Goal: Check status: Check status

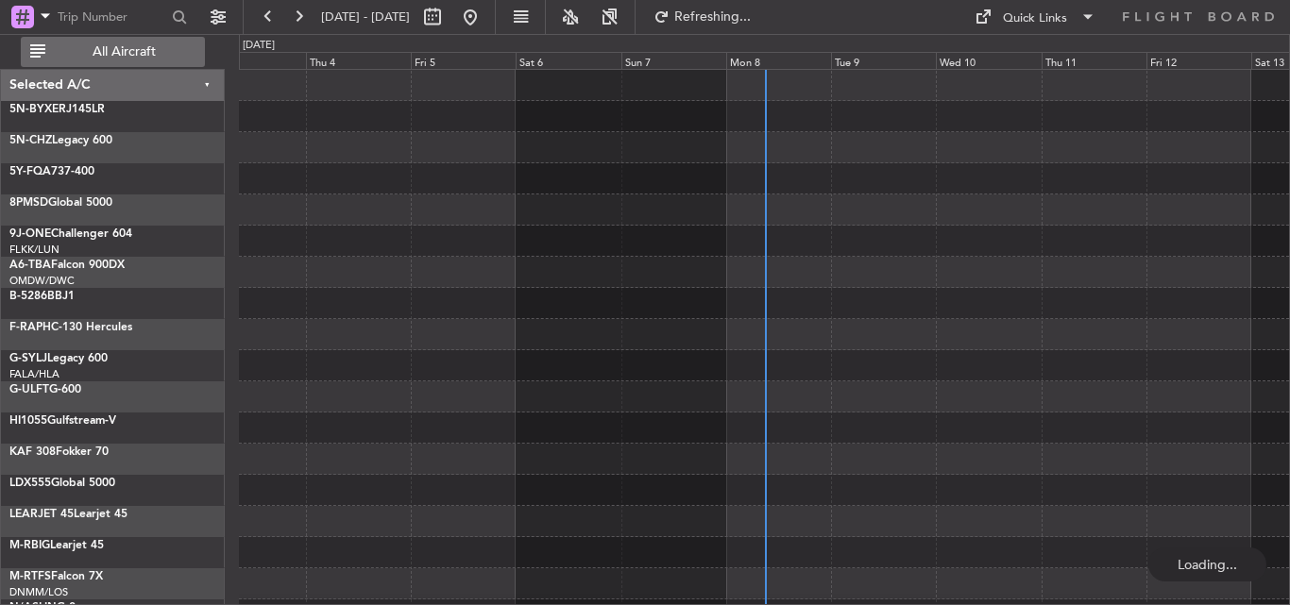
click at [99, 64] on button "All Aircraft" at bounding box center [113, 52] width 184 height 30
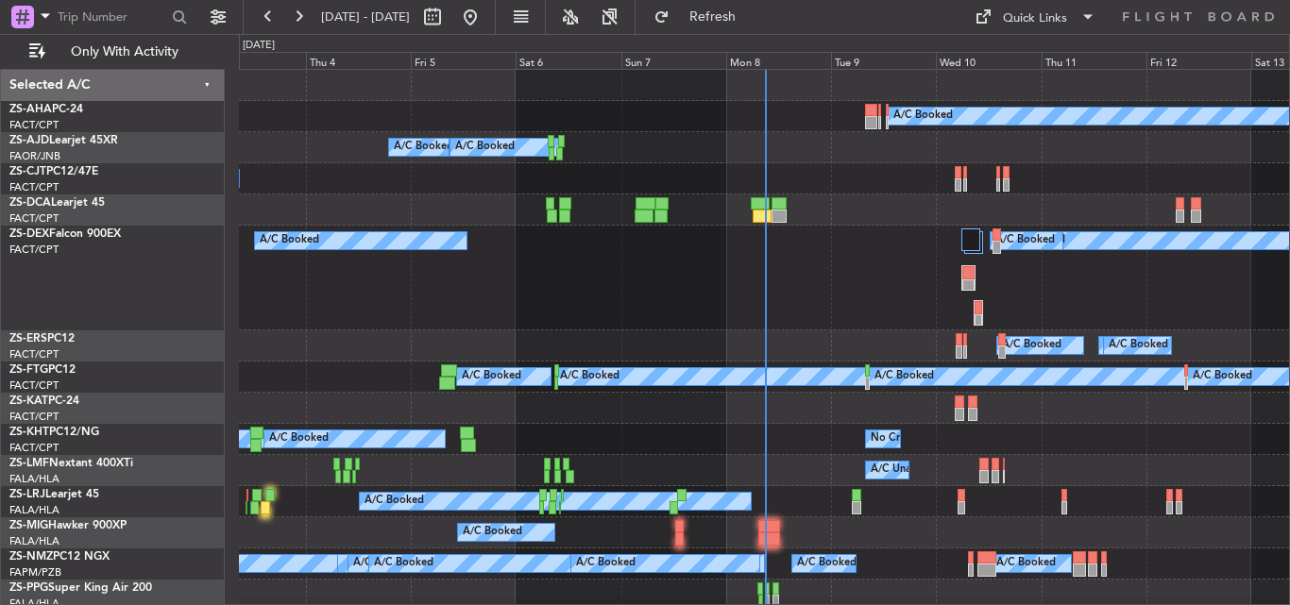
click at [739, 66] on div "Mon 8" at bounding box center [778, 60] width 105 height 17
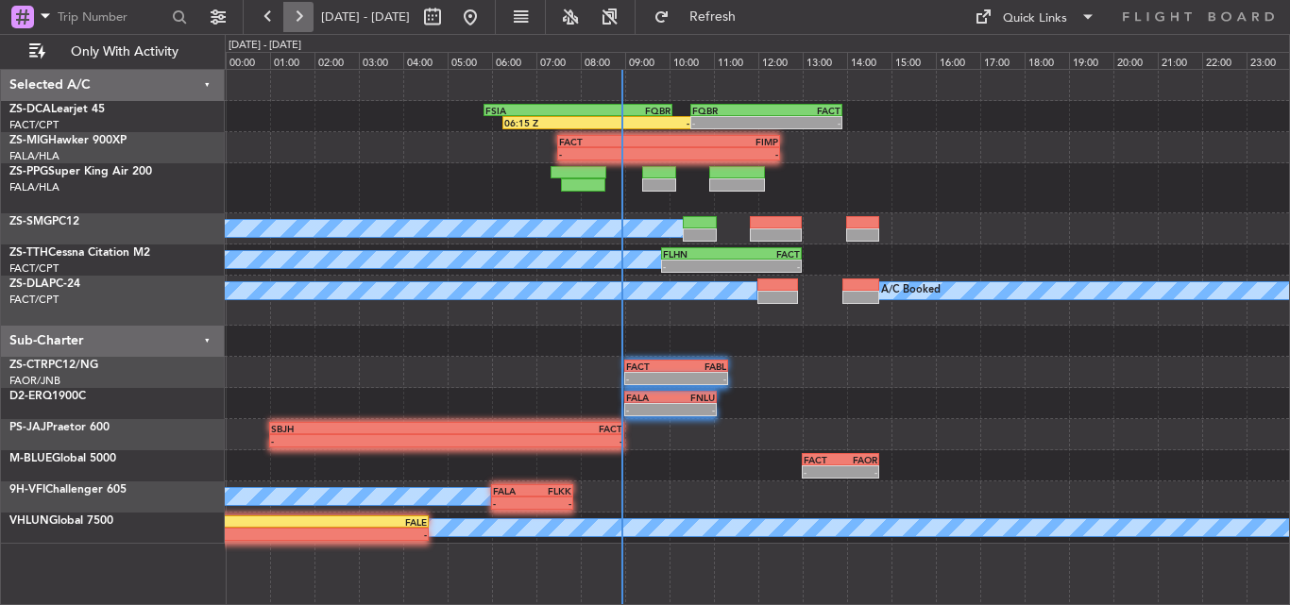
click at [296, 11] on button at bounding box center [298, 17] width 30 height 30
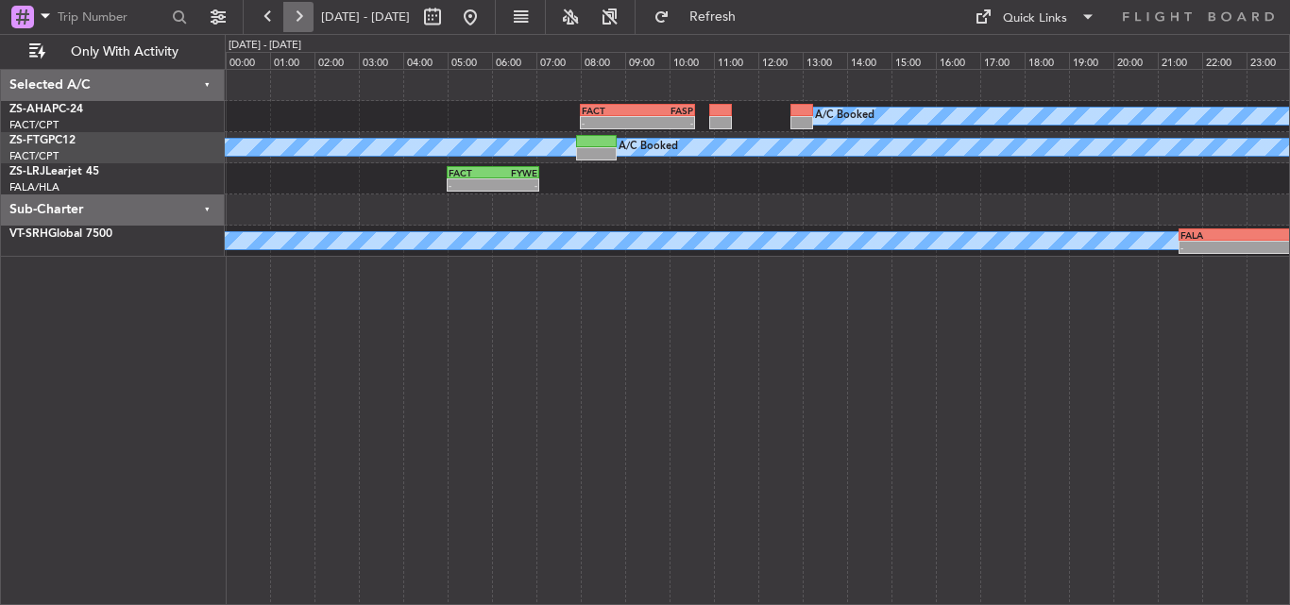
click at [291, 13] on button at bounding box center [298, 17] width 30 height 30
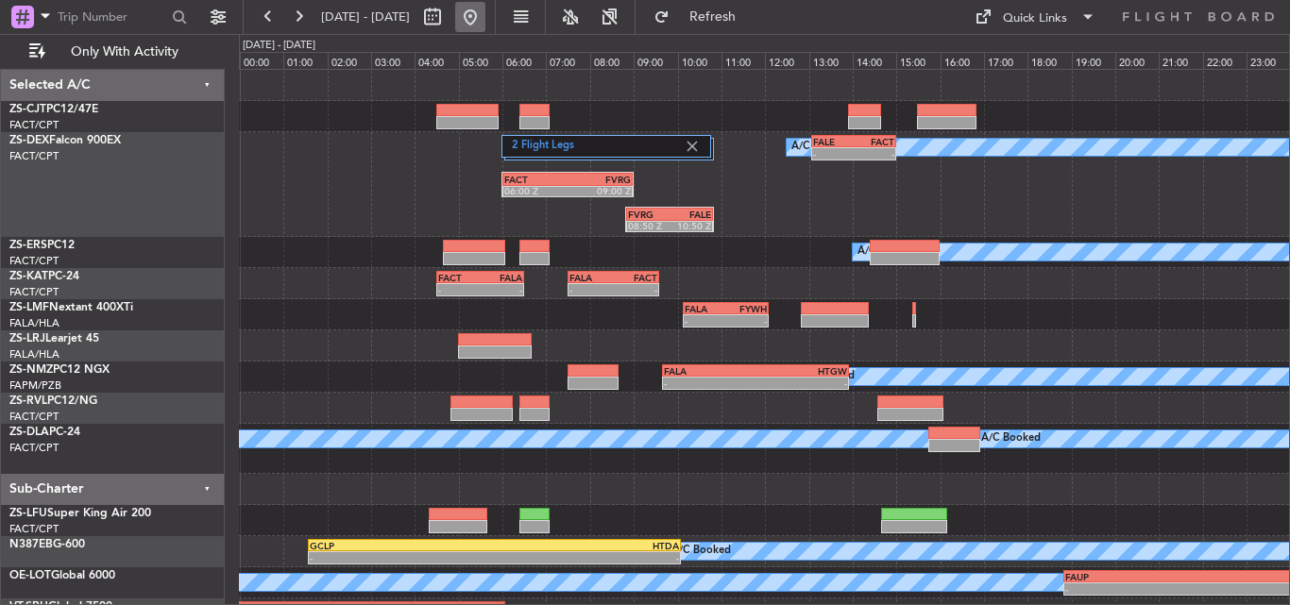
click at [485, 17] on button at bounding box center [470, 17] width 30 height 30
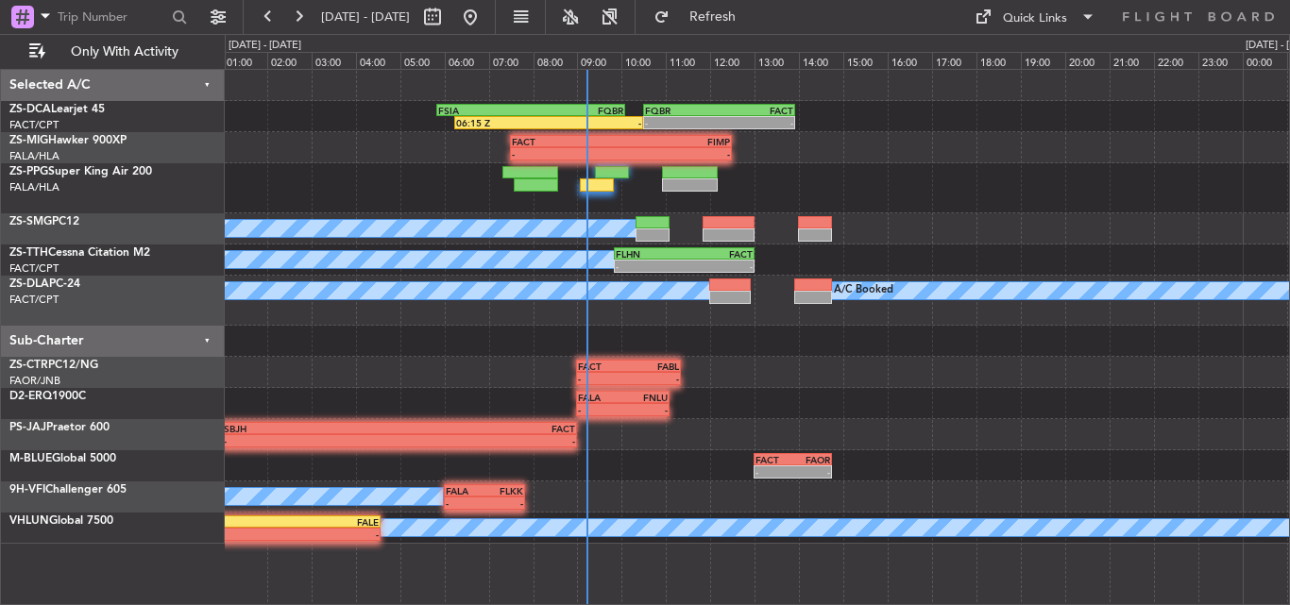
click at [482, 366] on div "06:15 Z - FSIA 05:50 Z FQBR 10:05 Z - - FQBR 10:30 Z FACT 13:55 Z - - FACT 07:3…" at bounding box center [757, 307] width 1064 height 474
click at [295, 8] on button at bounding box center [298, 17] width 30 height 30
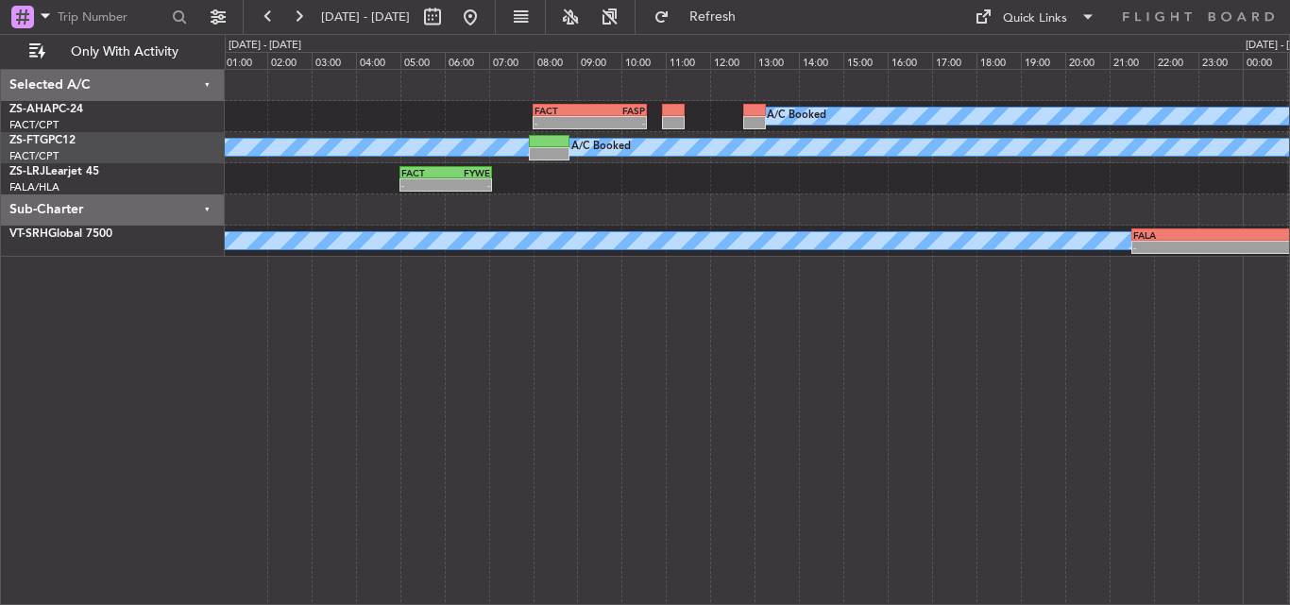
click at [475, 109] on div "FACT 08:00 Z FASP 10:35 Z - - A/C Booked" at bounding box center [757, 116] width 1064 height 31
click at [293, 20] on button at bounding box center [298, 17] width 30 height 30
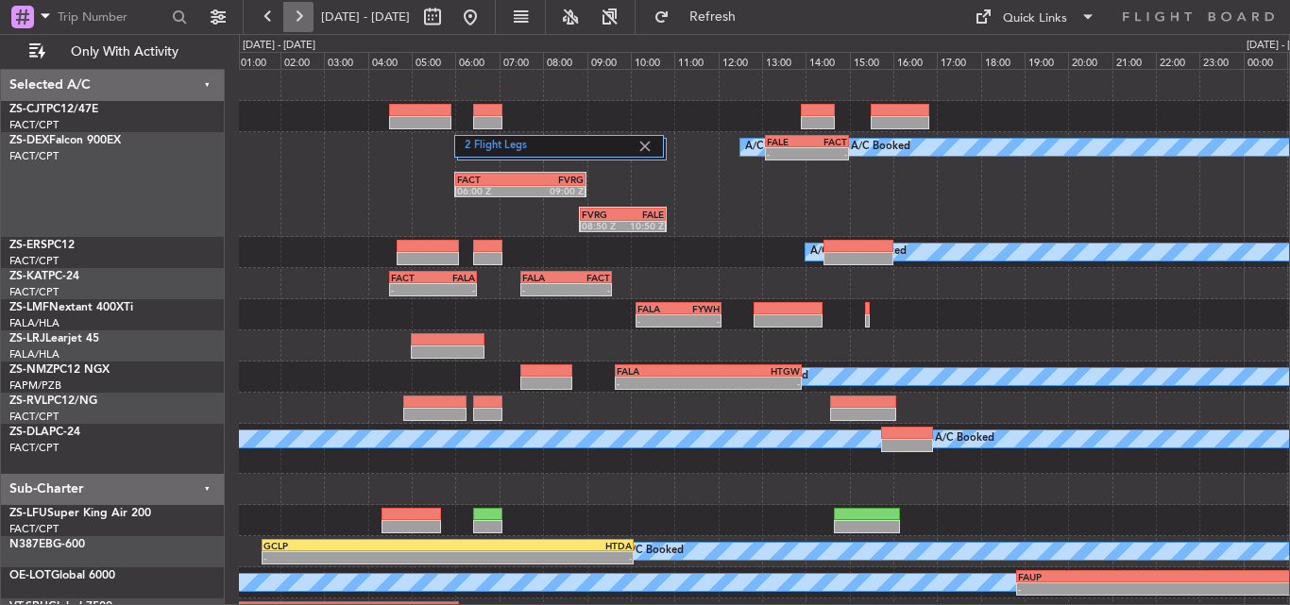
click at [303, 8] on button at bounding box center [298, 17] width 30 height 30
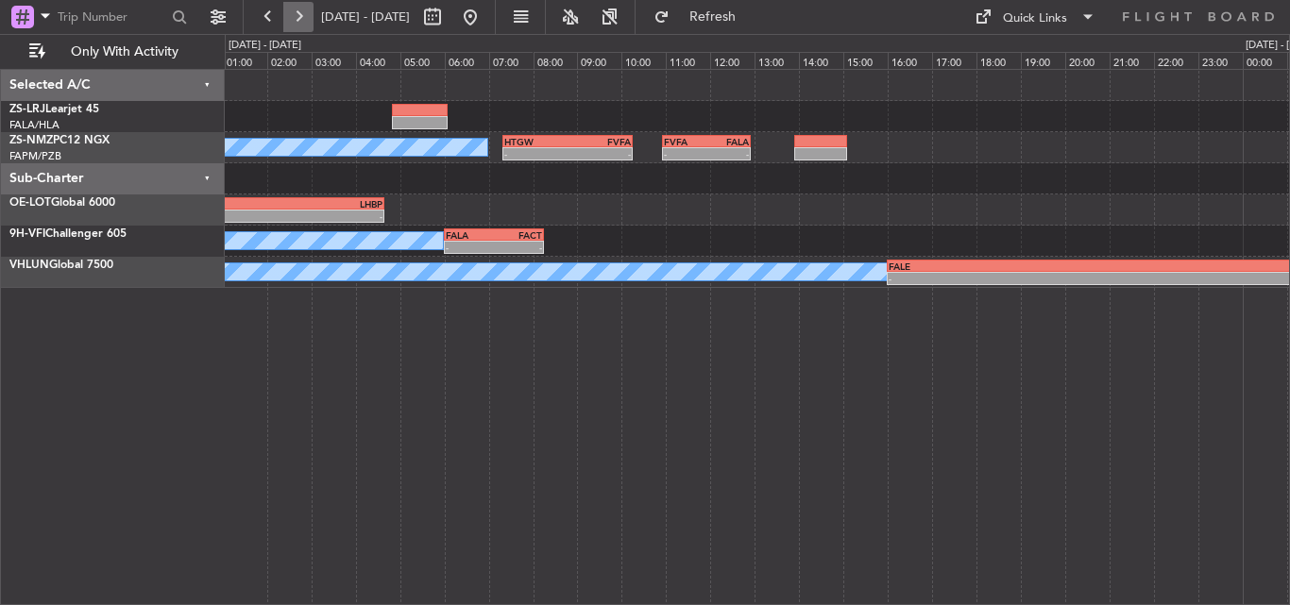
click at [304, 20] on button at bounding box center [298, 17] width 30 height 30
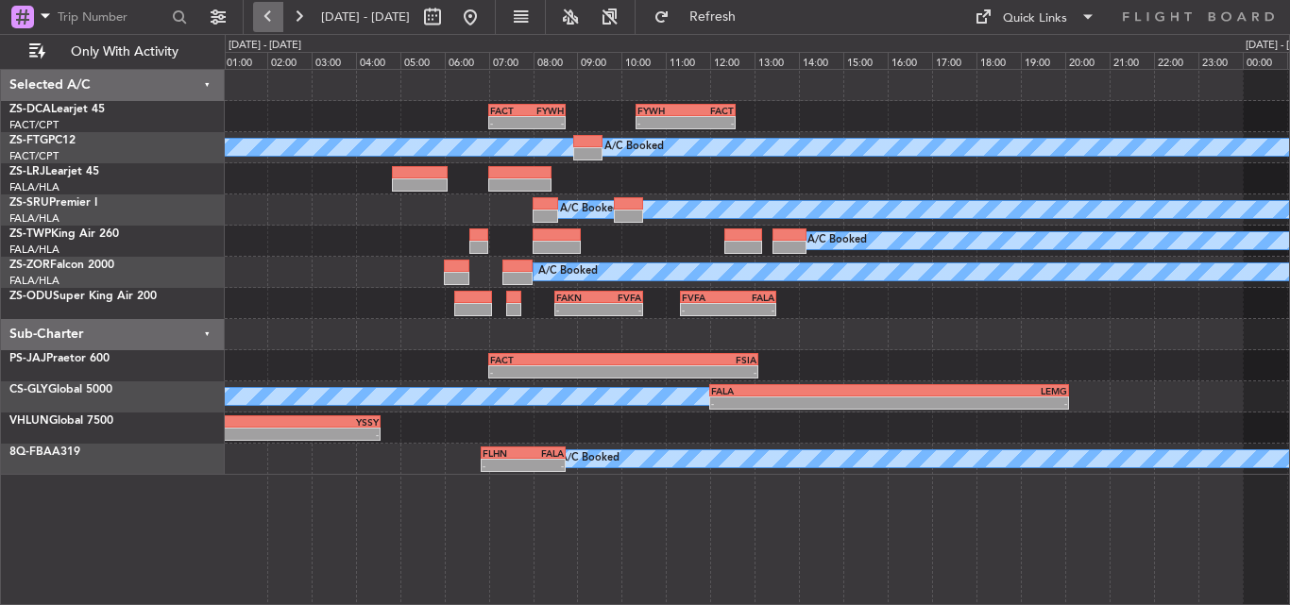
drag, startPoint x: 301, startPoint y: 12, endPoint x: 278, endPoint y: 2, distance: 25.8
click at [287, 8] on button at bounding box center [298, 17] width 30 height 30
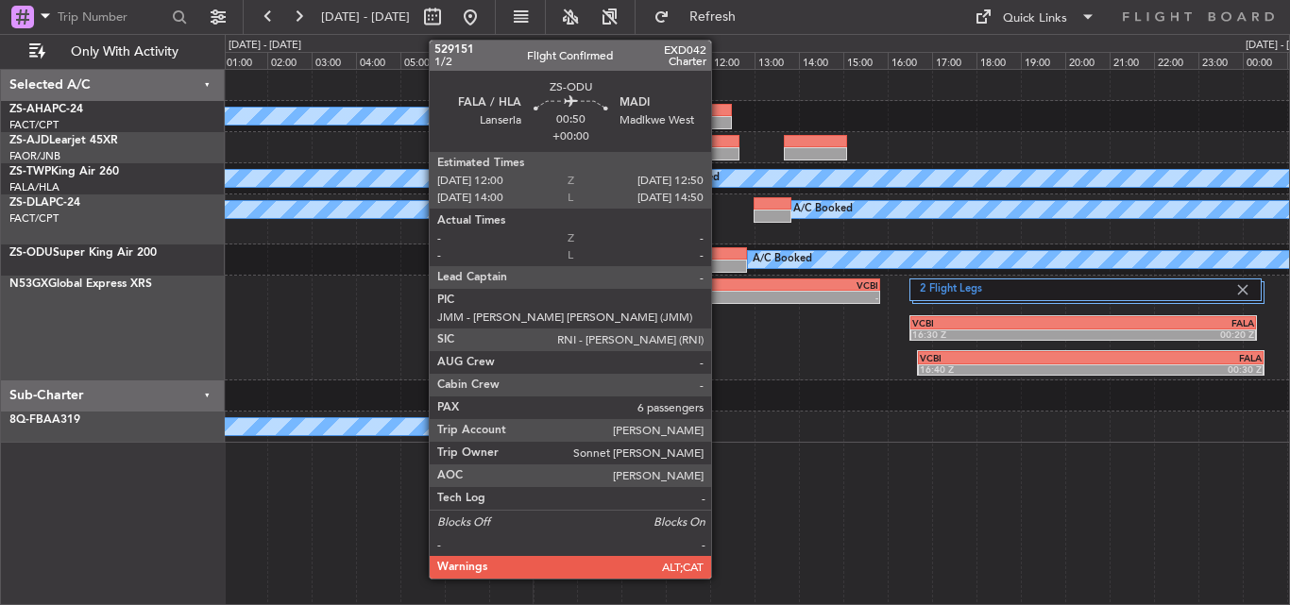
click at [720, 254] on div at bounding box center [728, 253] width 38 height 13
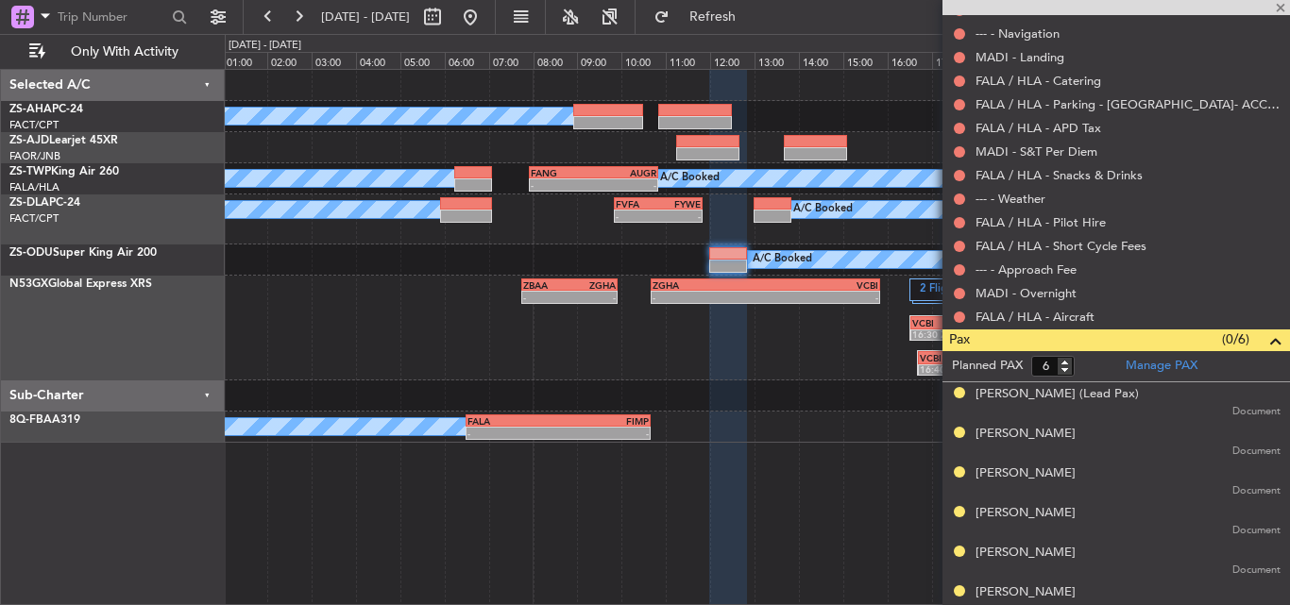
scroll to position [614, 0]
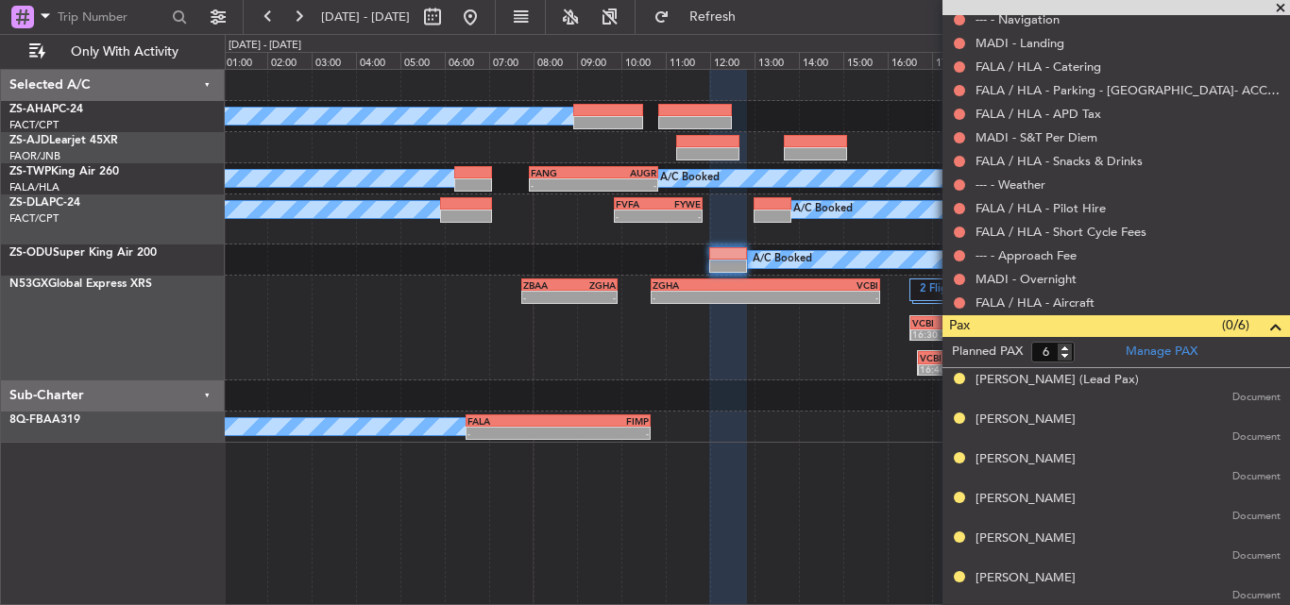
click at [1280, 10] on span at bounding box center [1280, 8] width 19 height 17
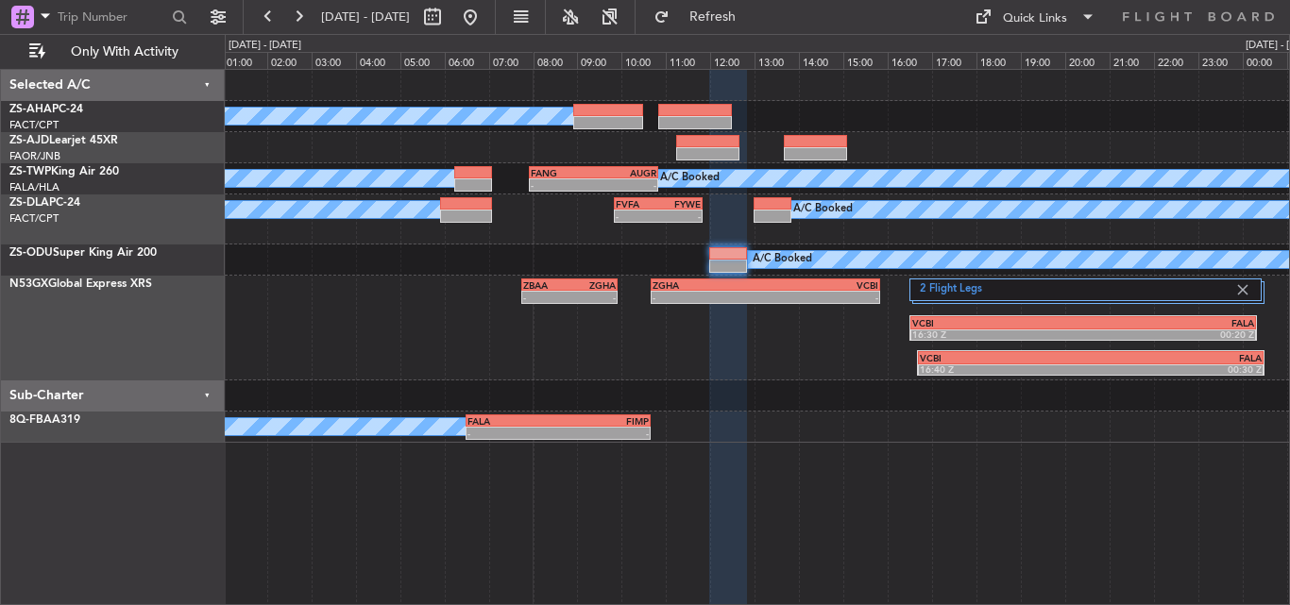
type input "0"
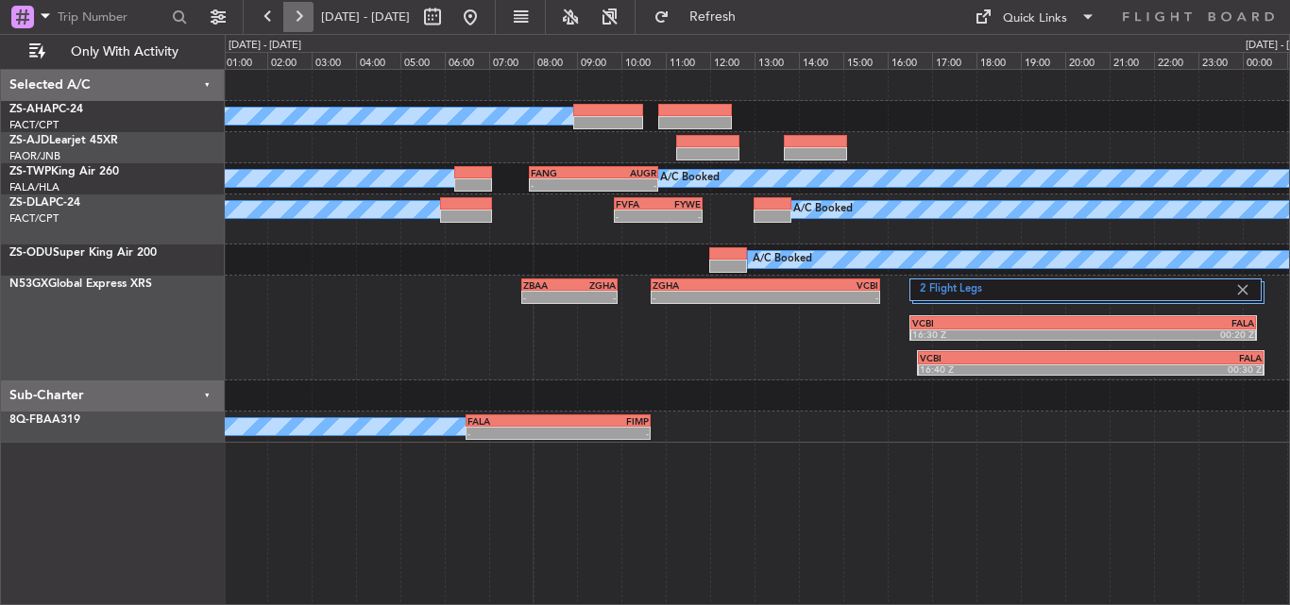
click at [297, 8] on button at bounding box center [298, 17] width 30 height 30
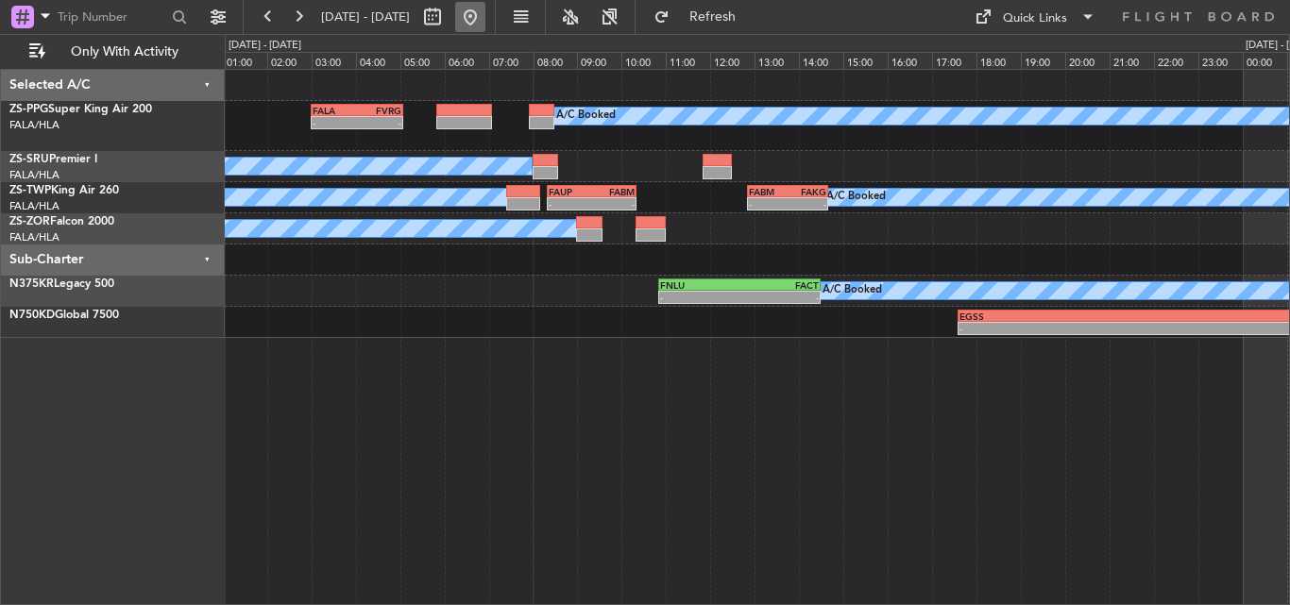
click at [485, 7] on button at bounding box center [470, 17] width 30 height 30
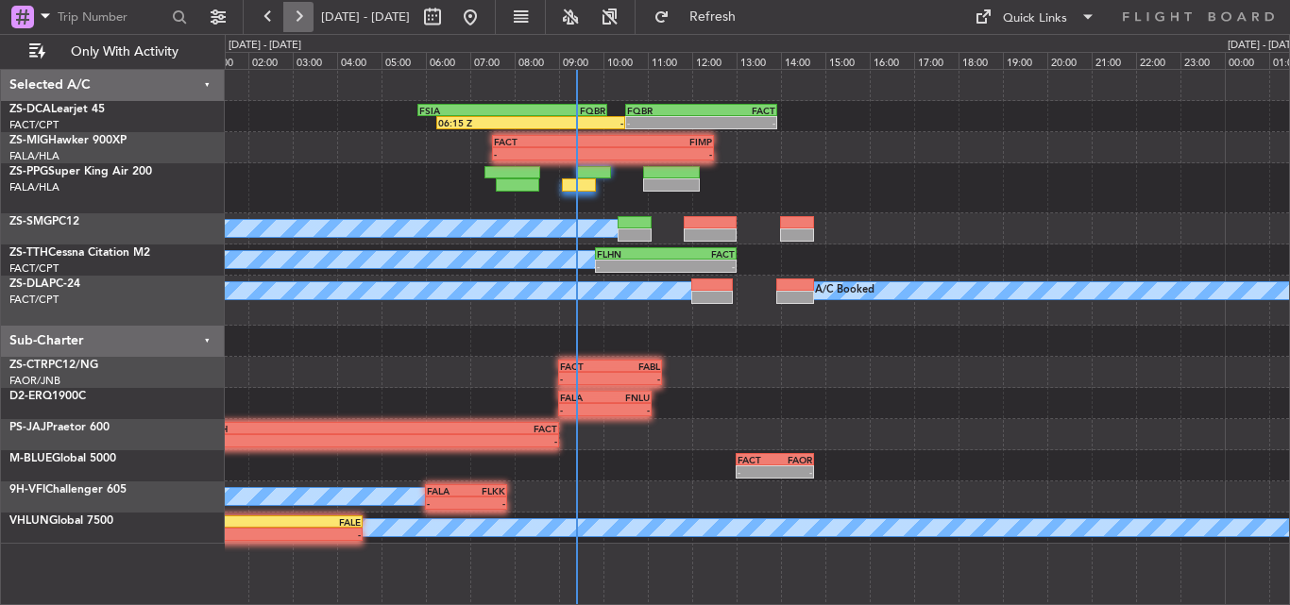
click at [296, 18] on button at bounding box center [298, 17] width 30 height 30
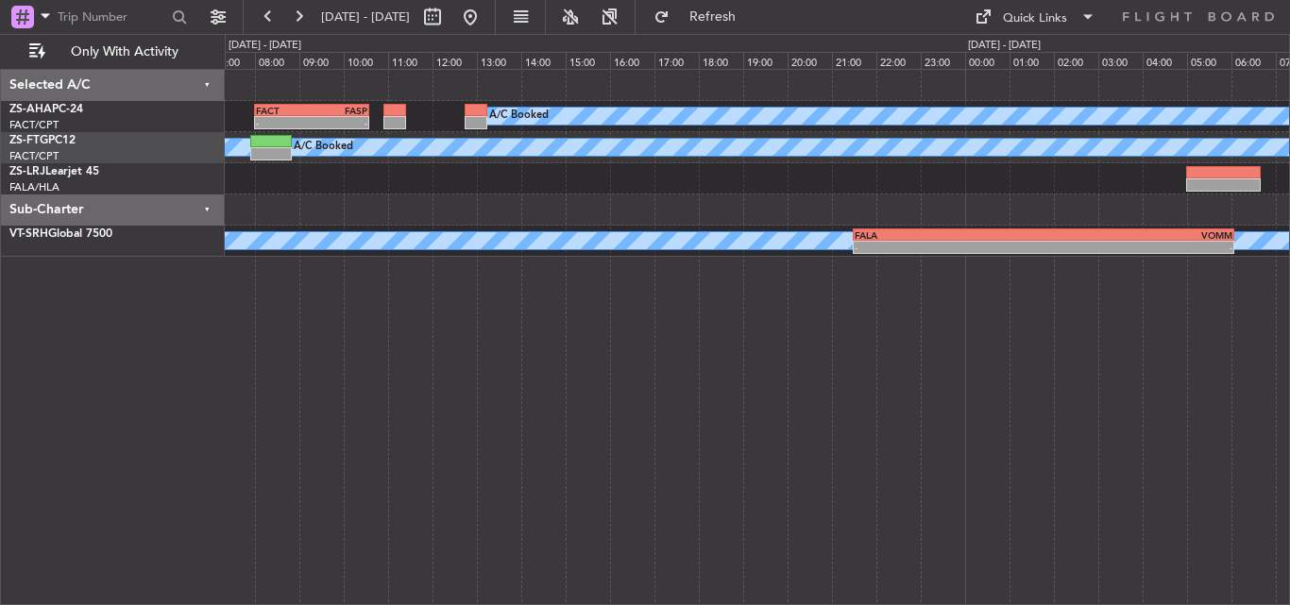
click at [810, 349] on div "FACT 08:00 Z FASP 10:35 Z - - A/C Booked A/C Booked A/C Booked FACT 05:00 Z FYW…" at bounding box center [757, 337] width 1065 height 536
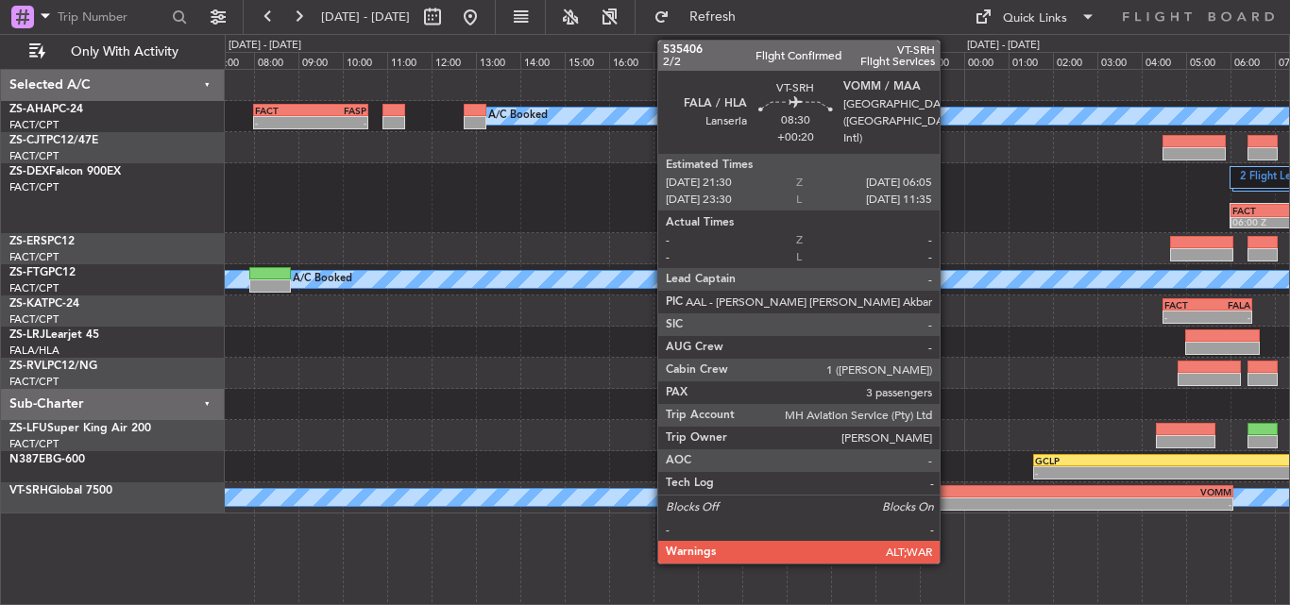
click at [948, 495] on div "FALA" at bounding box center [948, 491] width 189 height 11
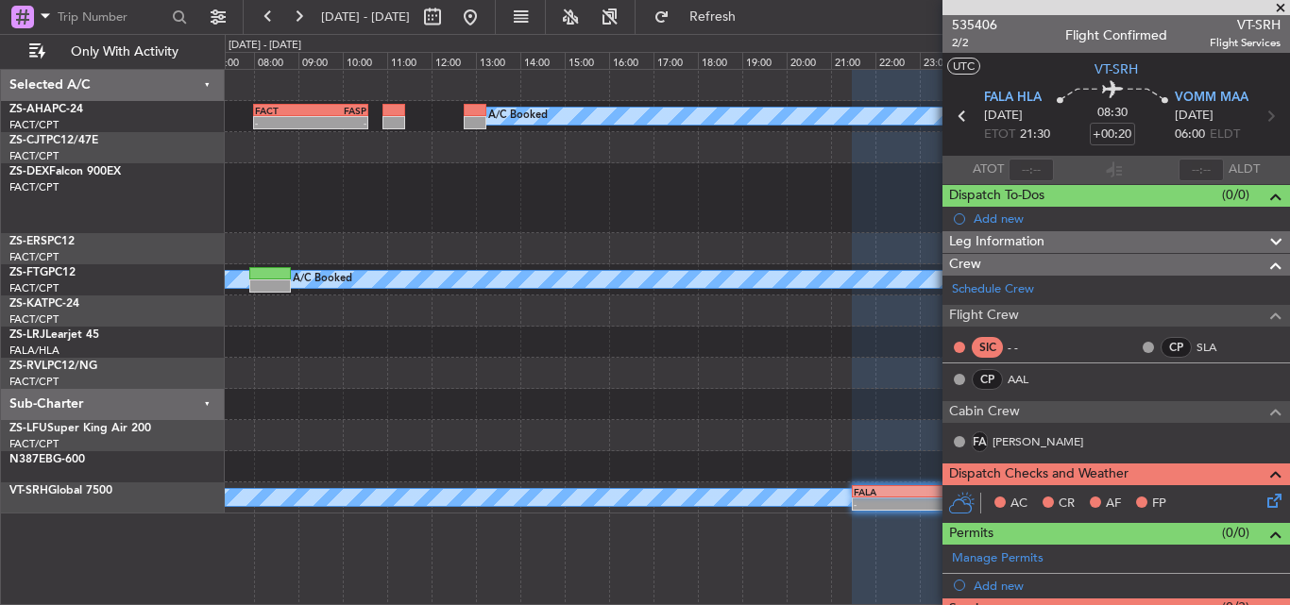
click at [1285, 9] on span at bounding box center [1280, 8] width 19 height 17
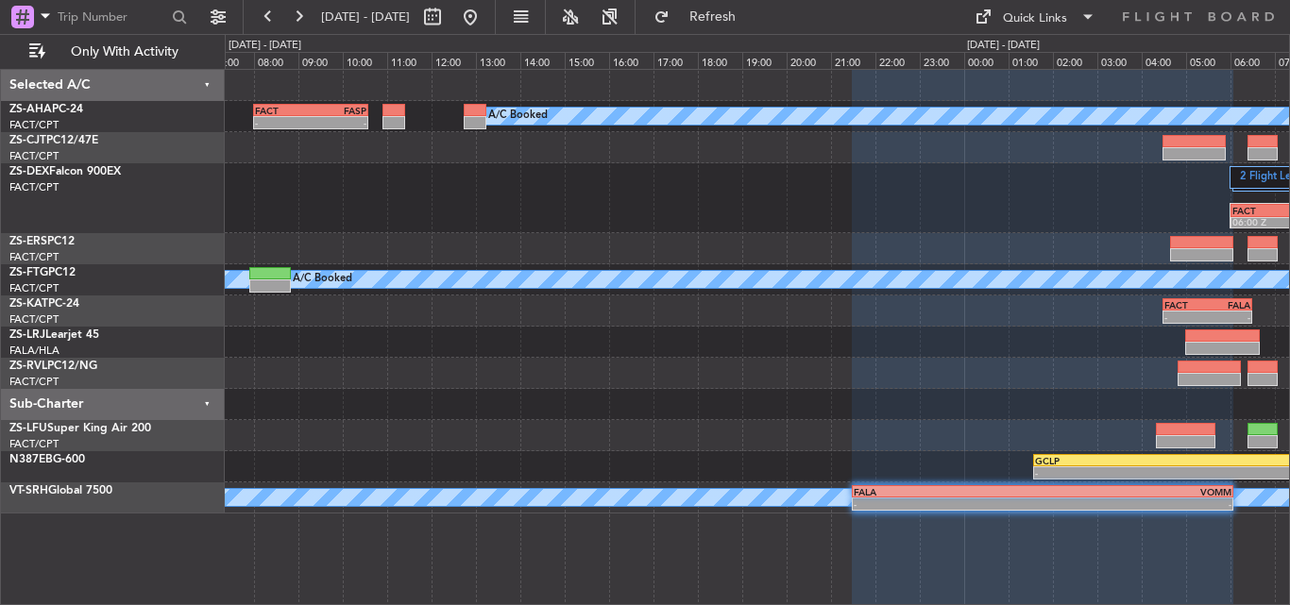
type input "0"
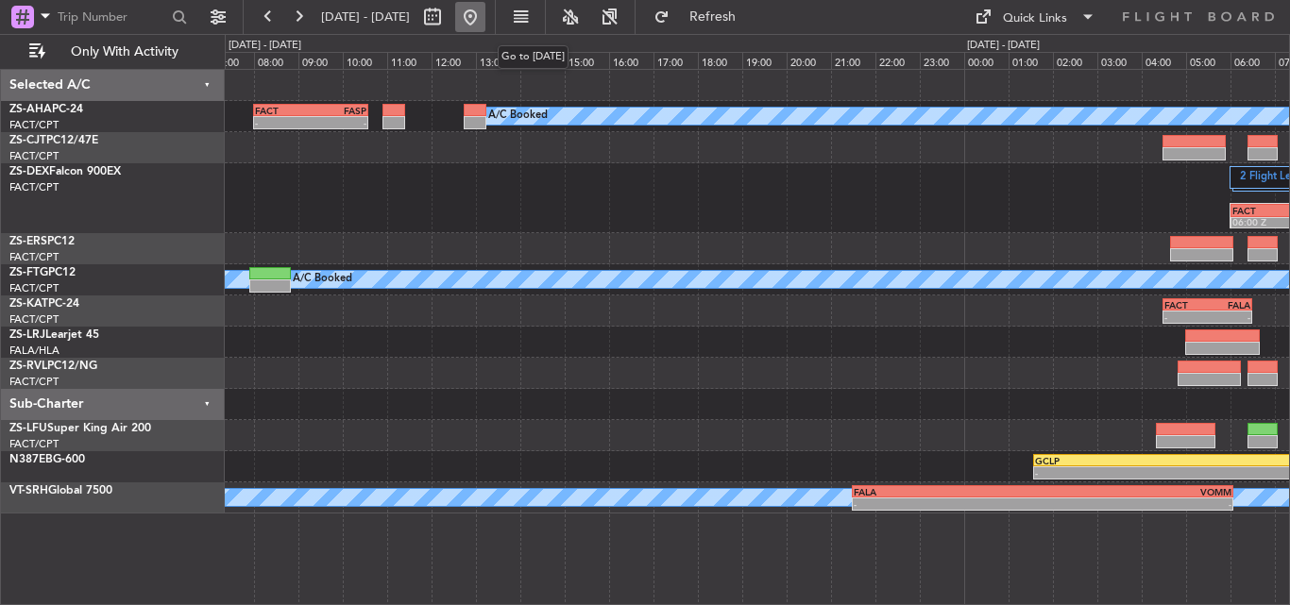
click at [485, 15] on button at bounding box center [470, 17] width 30 height 30
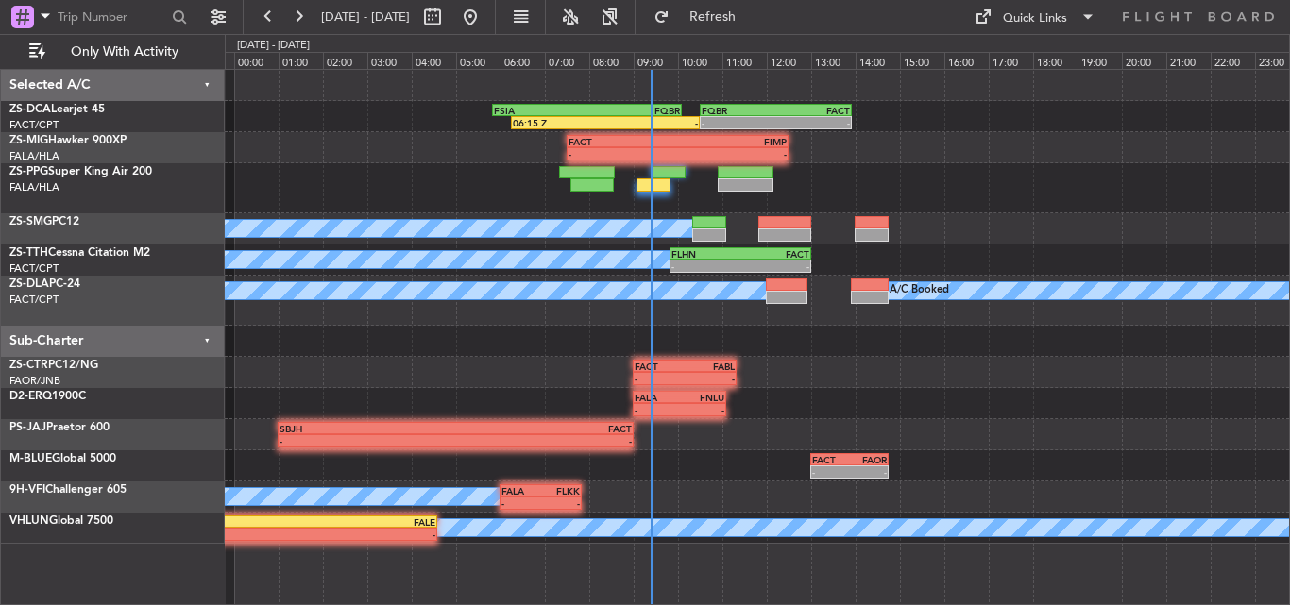
click at [524, 394] on div "- - FQBR 10:30 Z FACT 13:55 Z 06:15 Z - FSIA 05:50 Z FQBR 10:05 Z - - FACT 07:3…" at bounding box center [757, 307] width 1064 height 474
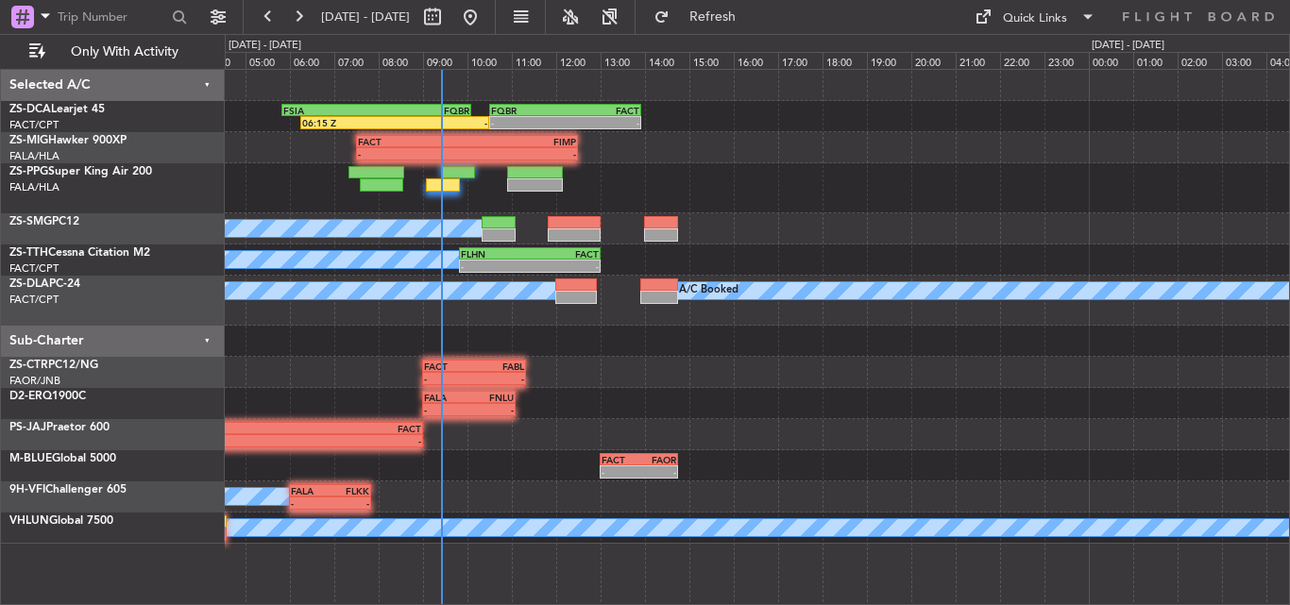
click at [321, 409] on div "- - FQBR 10:30 Z FACT 13:55 Z 06:15 Z - FSIA 05:50 Z FQBR 10:05 Z - - FACT 07:3…" at bounding box center [757, 307] width 1064 height 474
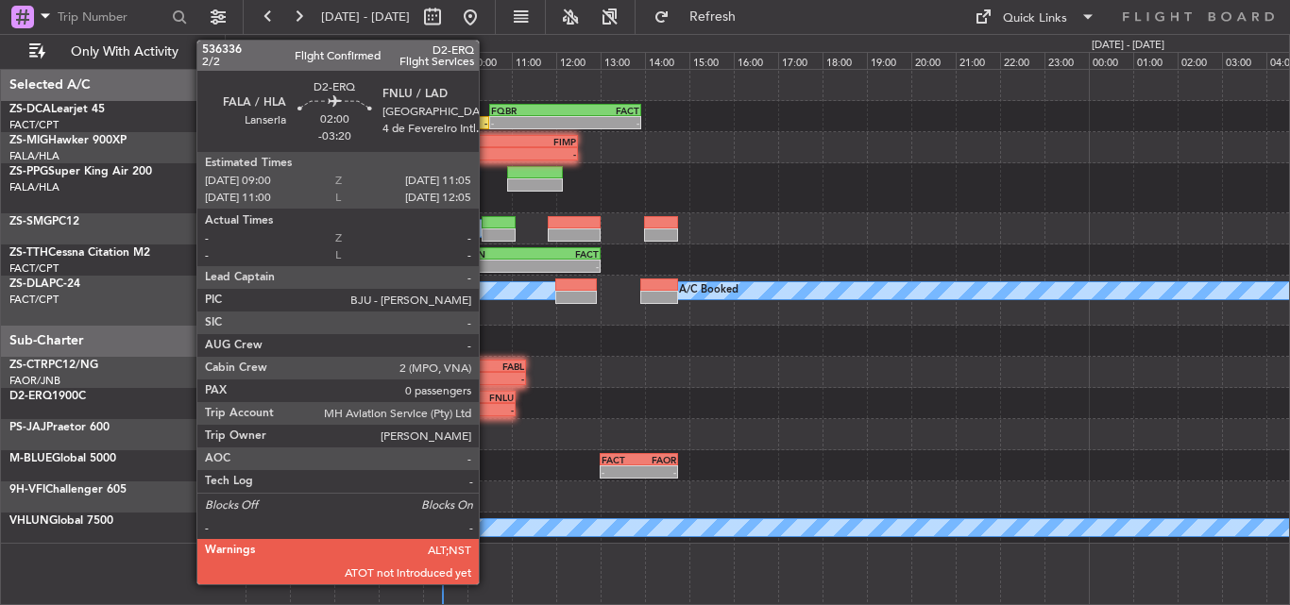
click at [487, 410] on div "-" at bounding box center [490, 409] width 44 height 11
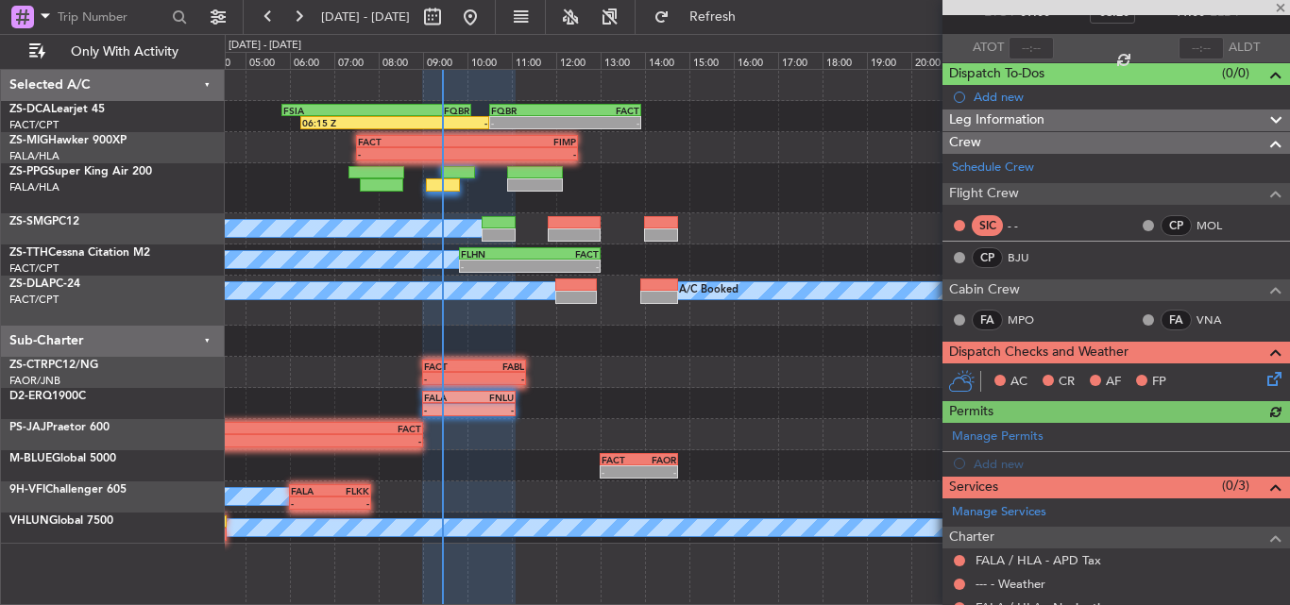
scroll to position [189, 0]
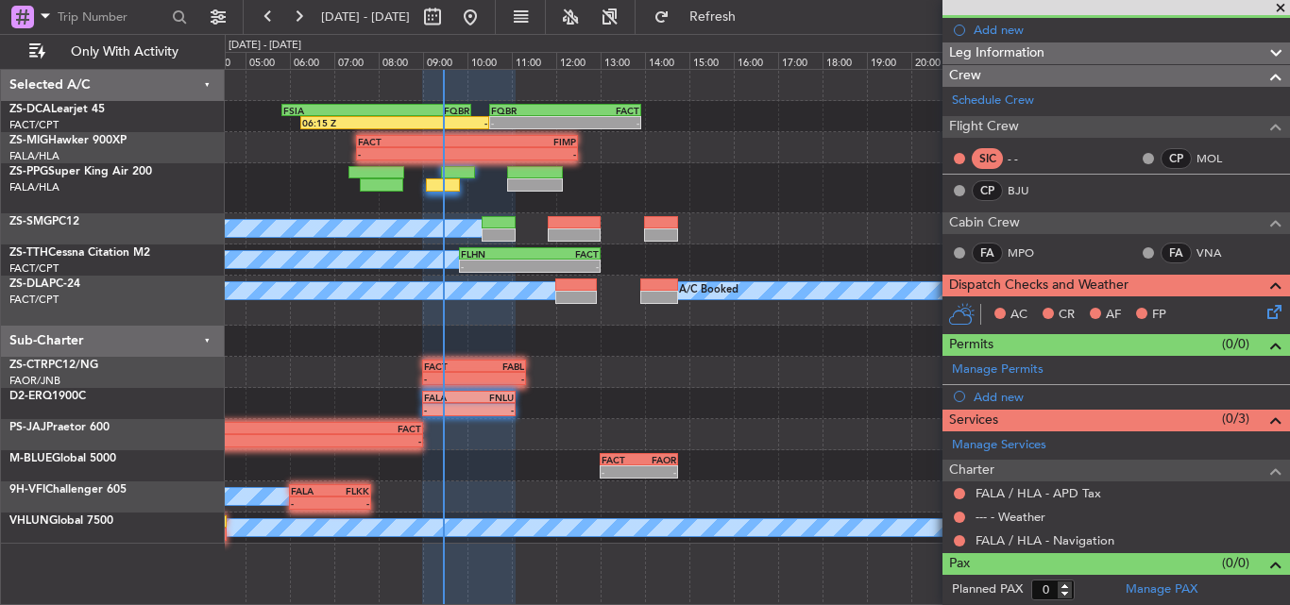
click at [1285, 6] on span at bounding box center [1280, 8] width 19 height 17
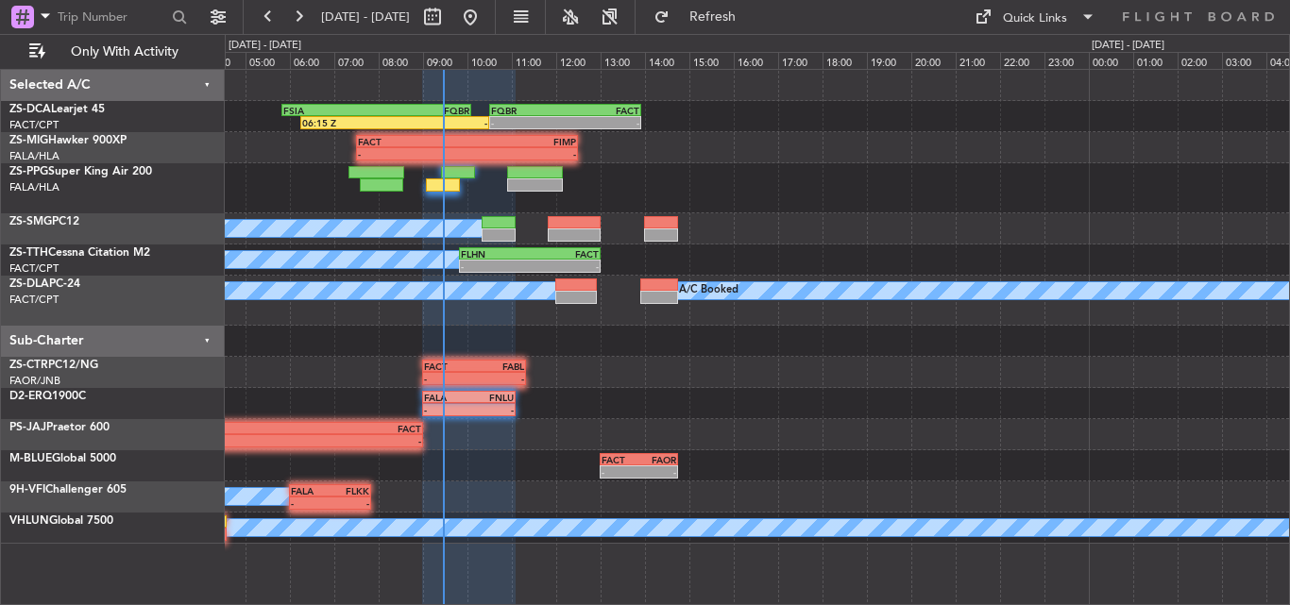
scroll to position [0, 0]
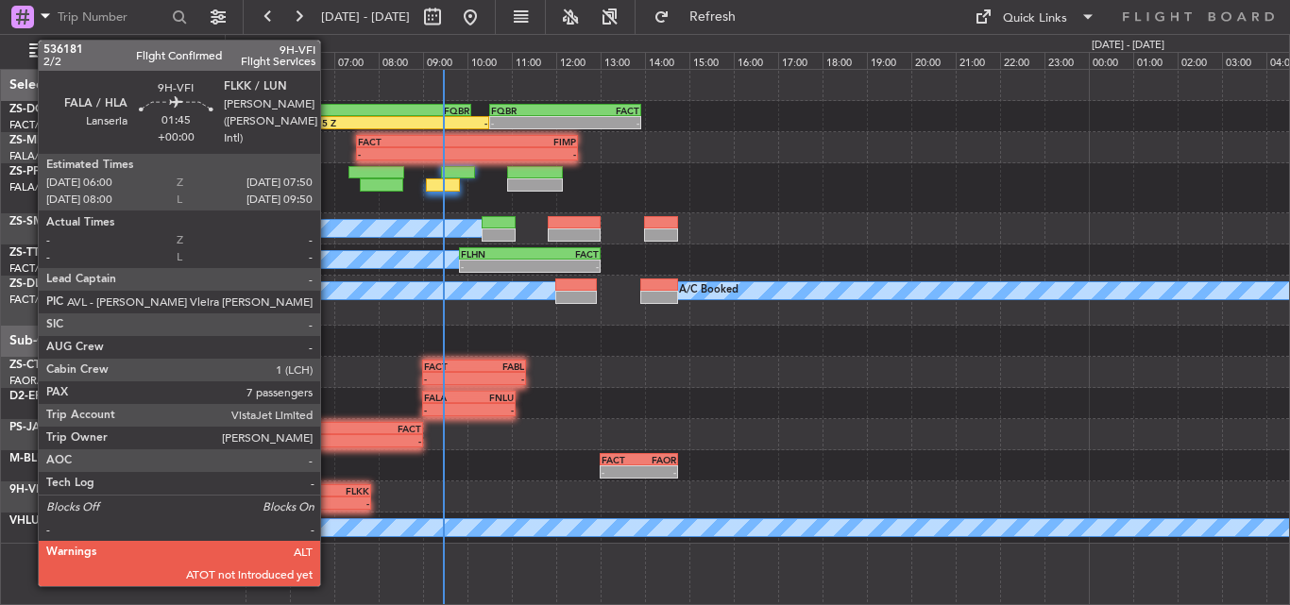
click at [329, 488] on div "FALA" at bounding box center [310, 490] width 39 height 11
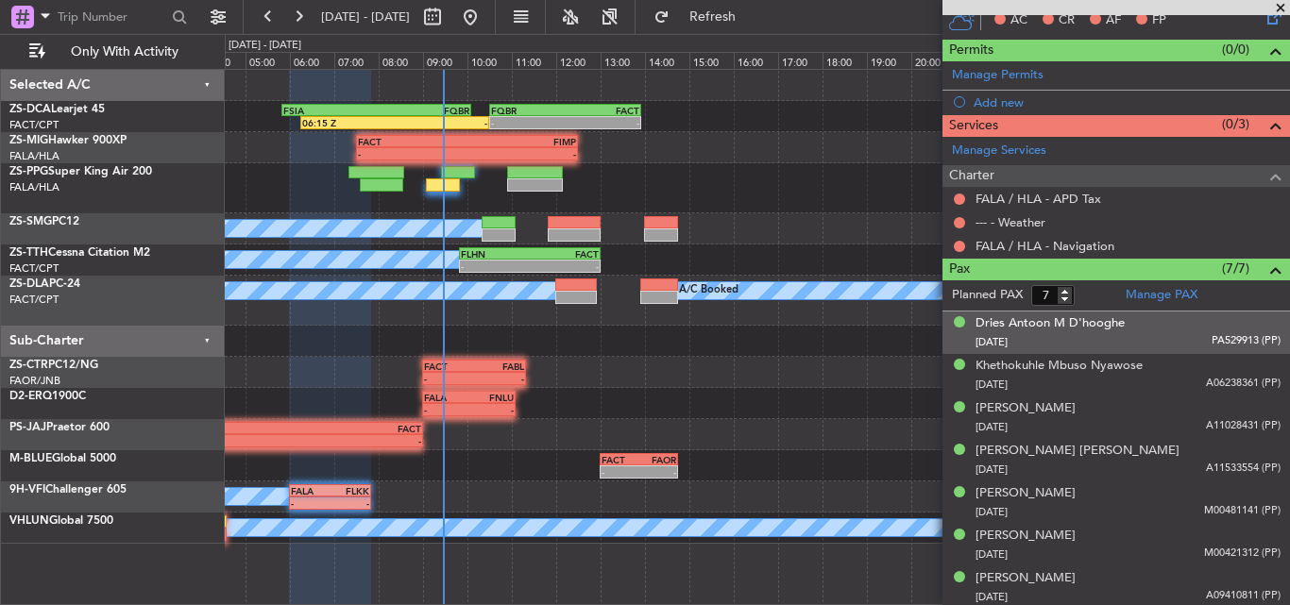
scroll to position [486, 0]
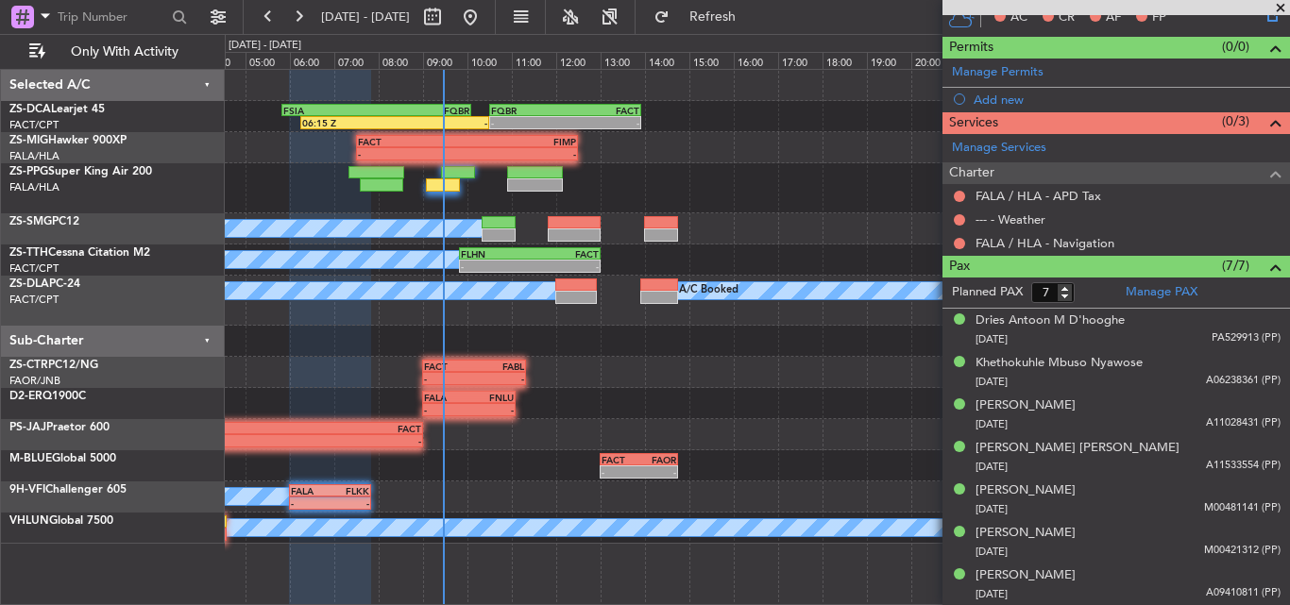
click at [1287, 7] on span at bounding box center [1280, 8] width 19 height 17
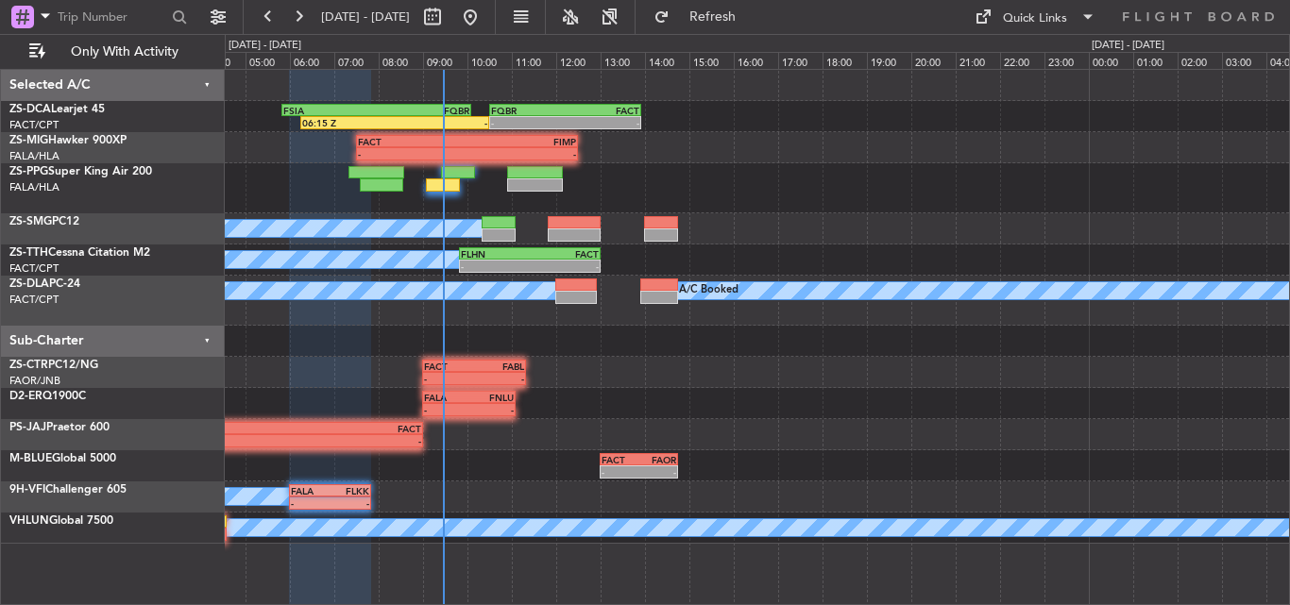
type input "0"
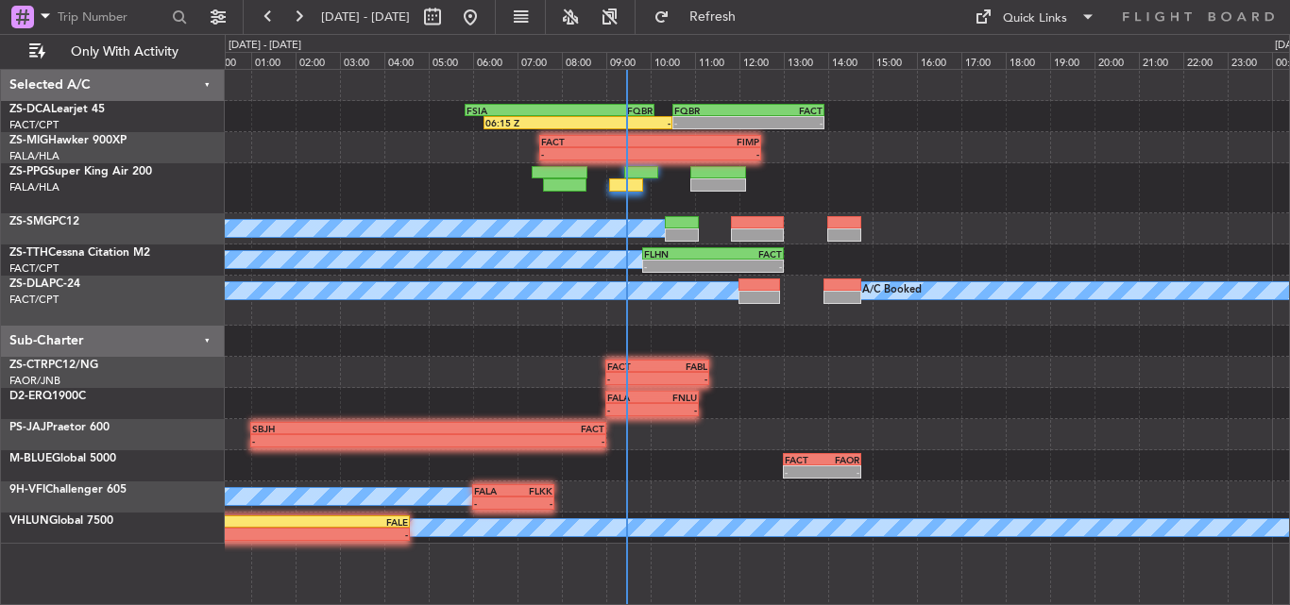
click at [826, 426] on div "- - SBJH 01:00 Z FACT 09:00 Z" at bounding box center [757, 434] width 1064 height 31
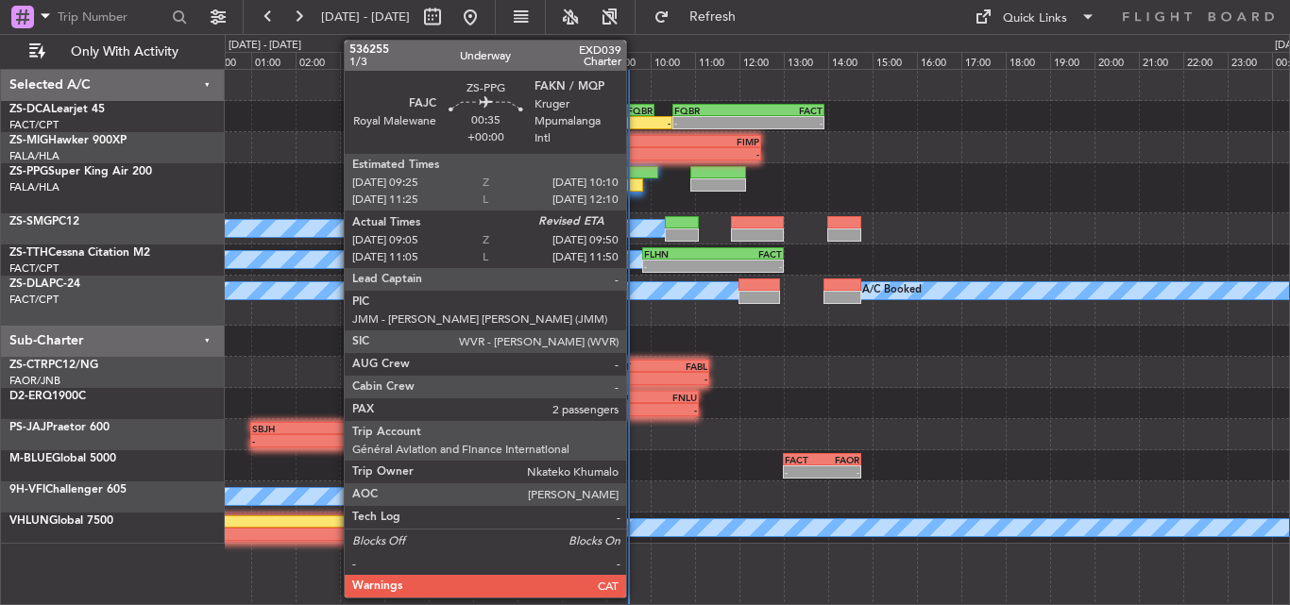
click at [635, 183] on div at bounding box center [626, 184] width 34 height 13
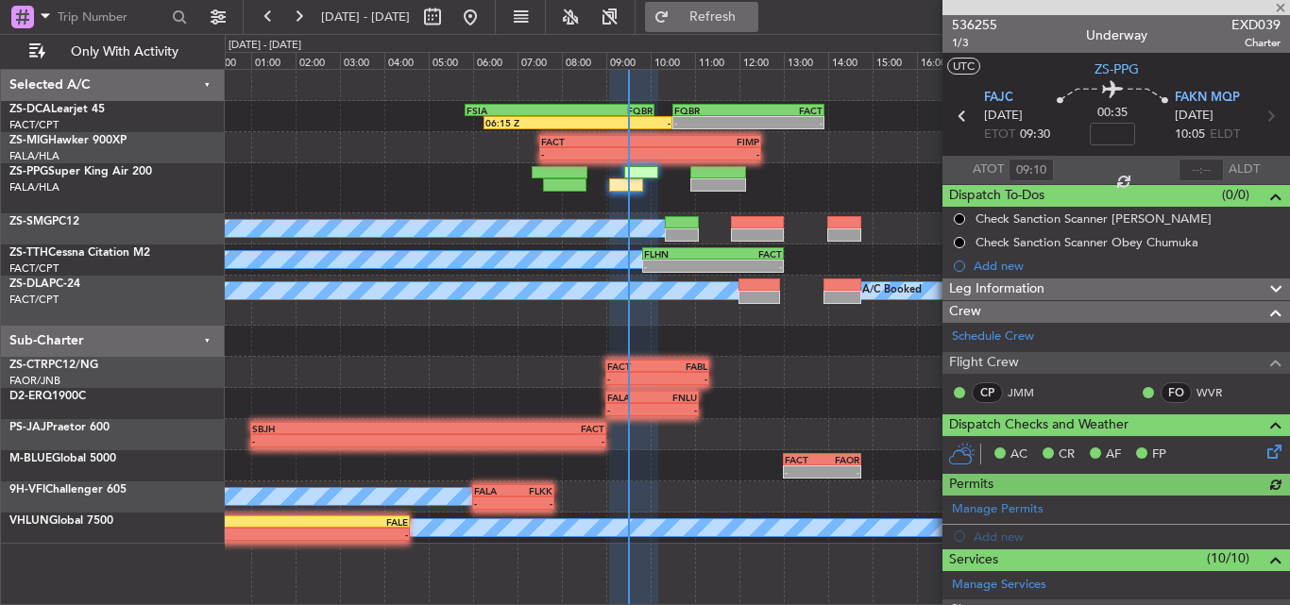
click at [733, 28] on button "Refresh" at bounding box center [701, 17] width 113 height 30
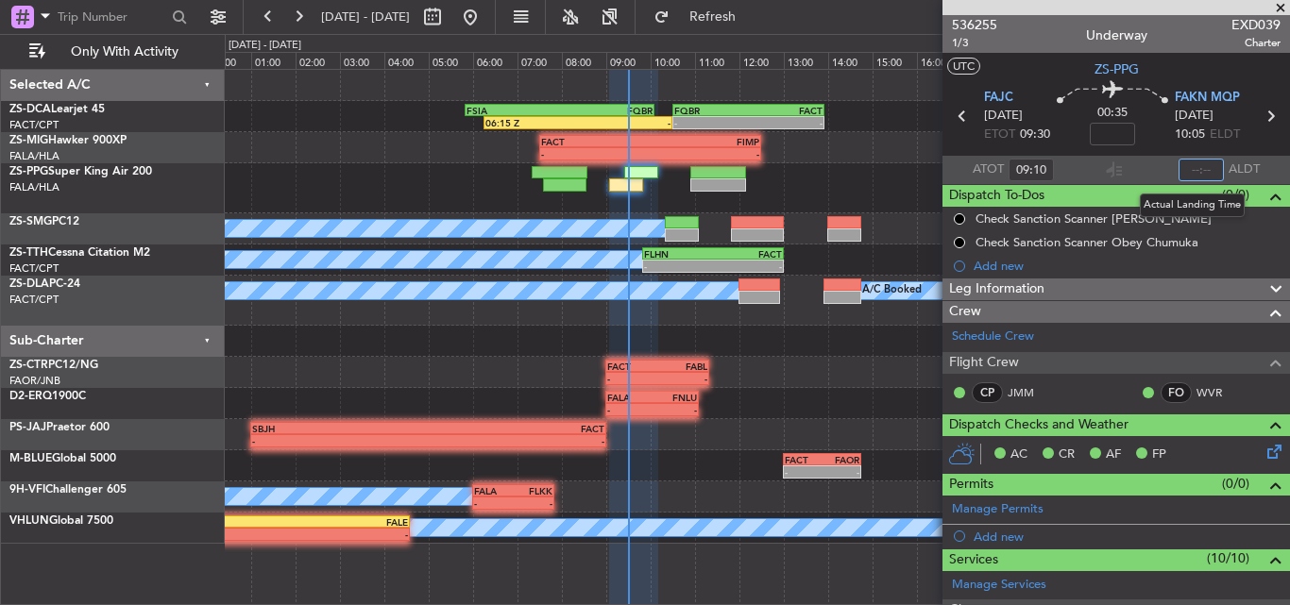
click at [1191, 166] on input "text" at bounding box center [1200, 170] width 45 height 23
type input "09:30"
click at [1289, 10] on span at bounding box center [1280, 8] width 19 height 17
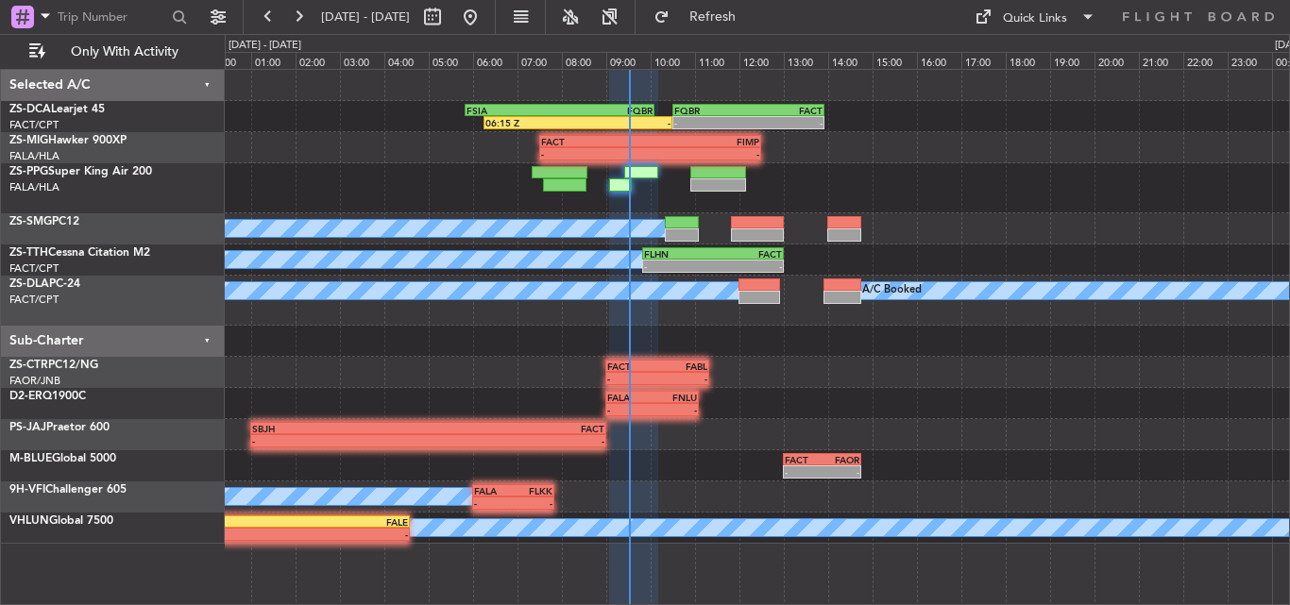
type input "0"
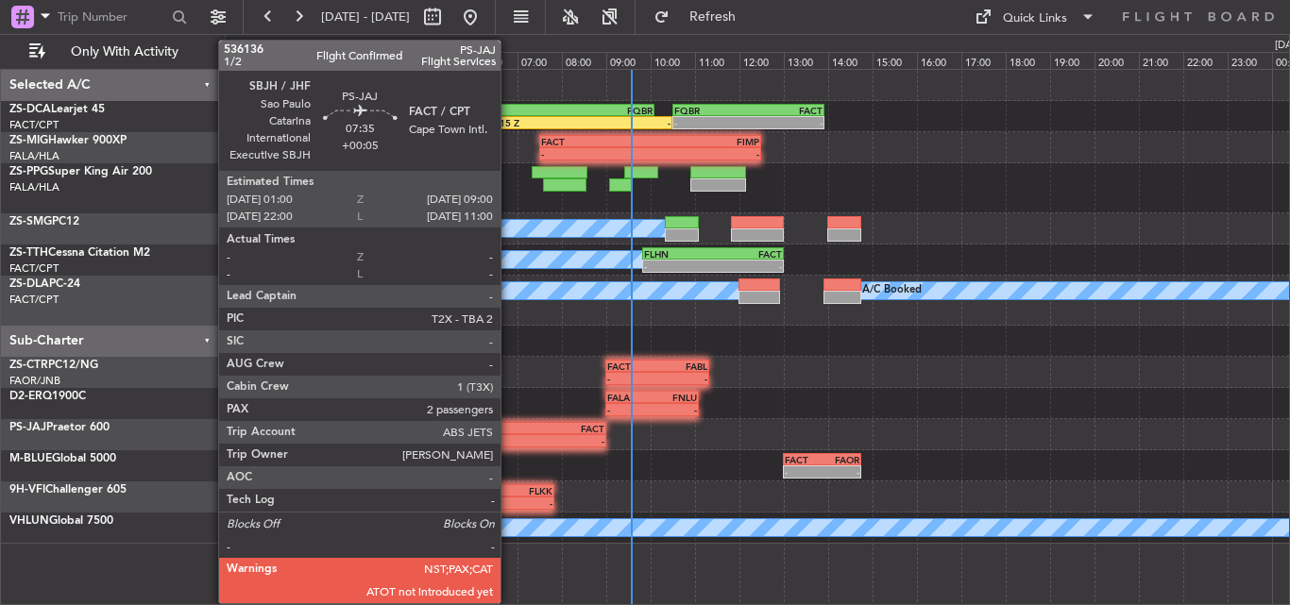
click at [509, 435] on div "- -" at bounding box center [427, 440] width 355 height 13
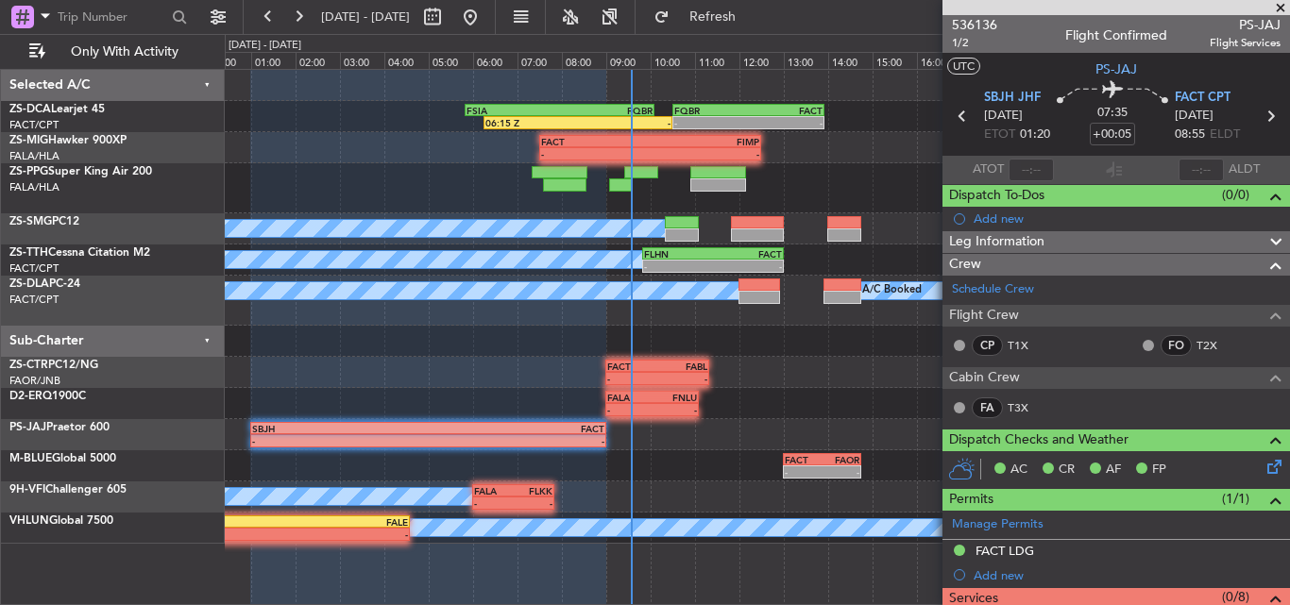
drag, startPoint x: 1287, startPoint y: 3, endPoint x: 1196, endPoint y: 36, distance: 96.5
click at [1286, 3] on span at bounding box center [1280, 8] width 19 height 17
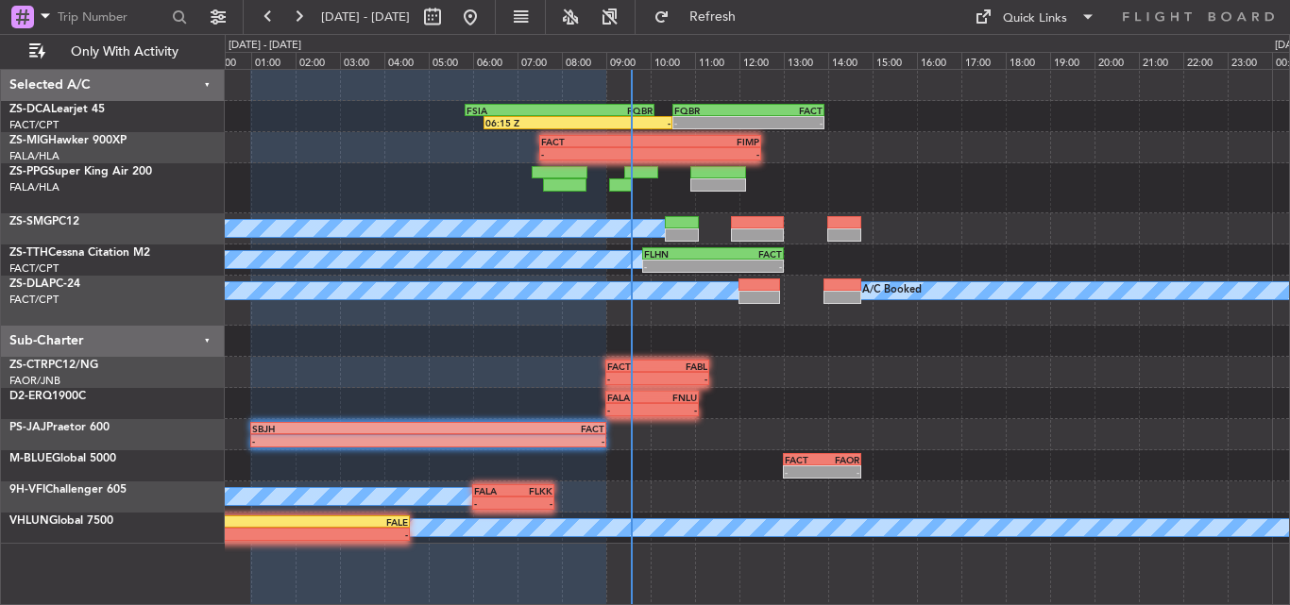
type input "0"
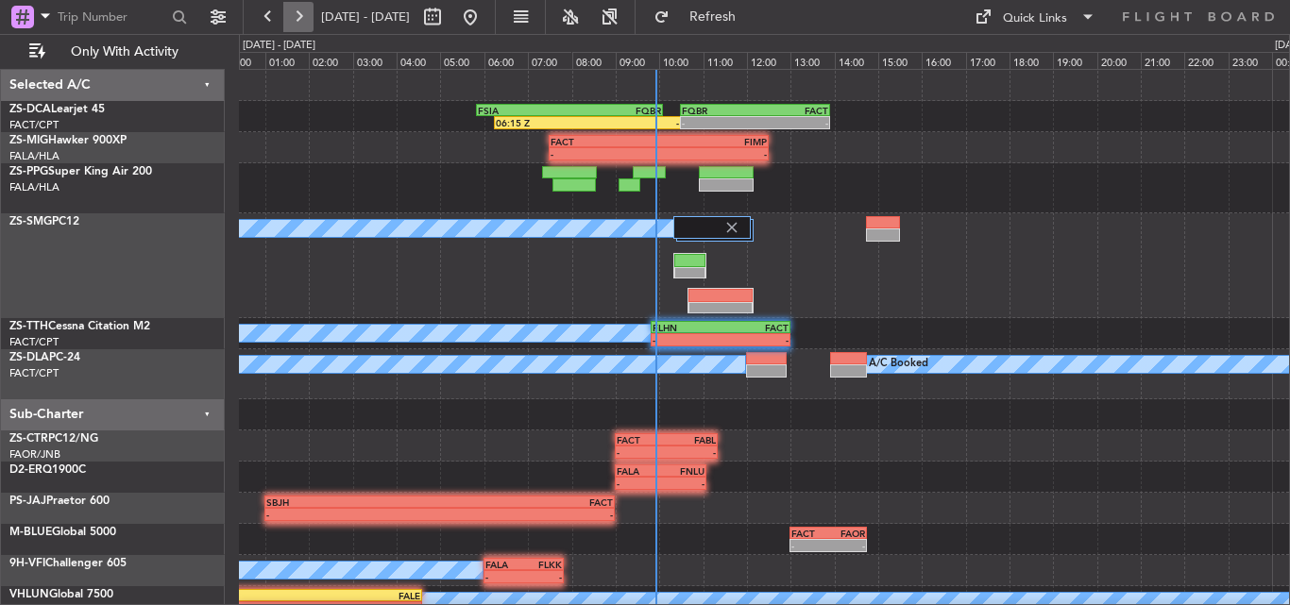
click at [286, 17] on button at bounding box center [298, 17] width 30 height 30
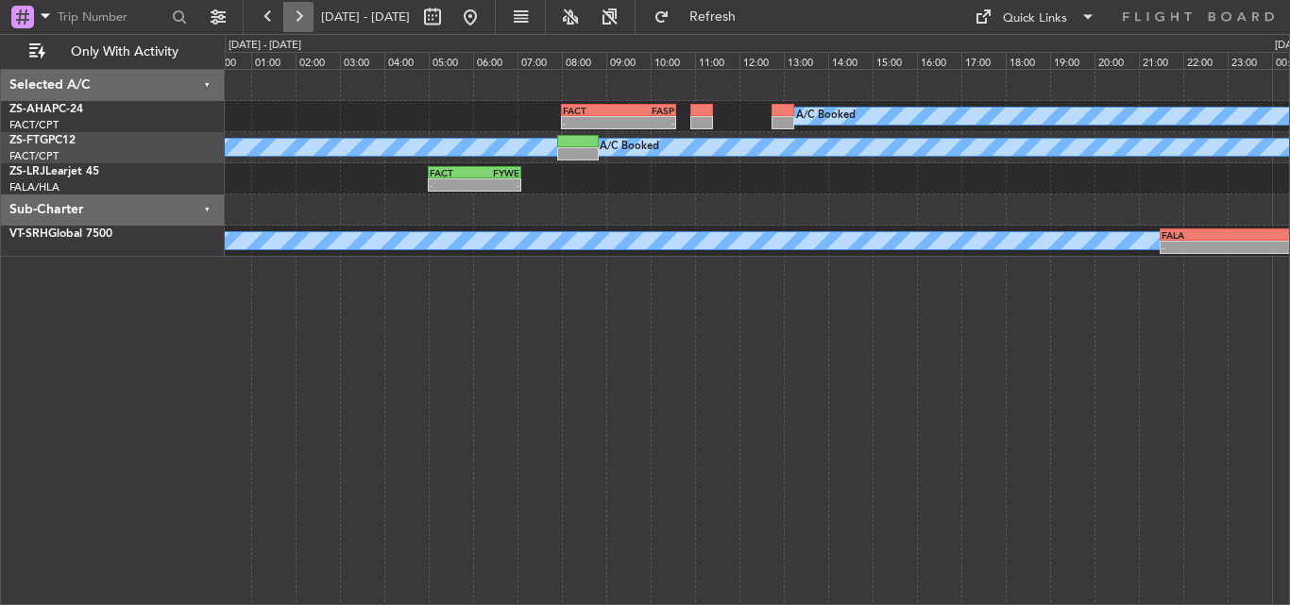
click at [290, 16] on button at bounding box center [298, 17] width 30 height 30
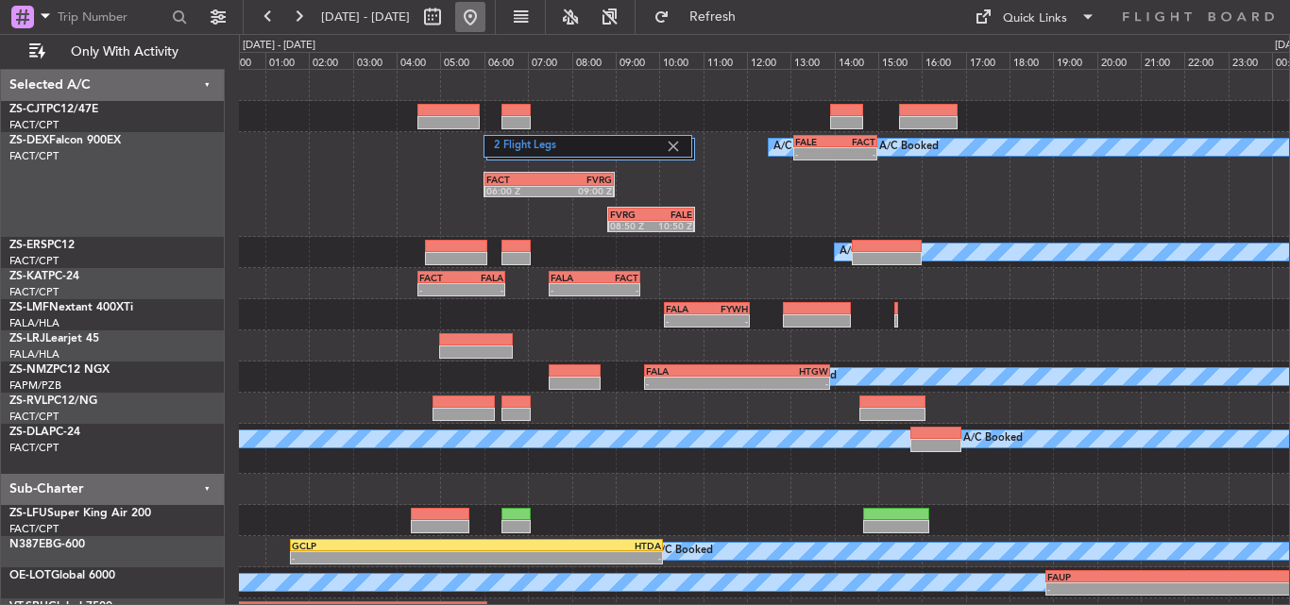
click at [485, 11] on button at bounding box center [470, 17] width 30 height 30
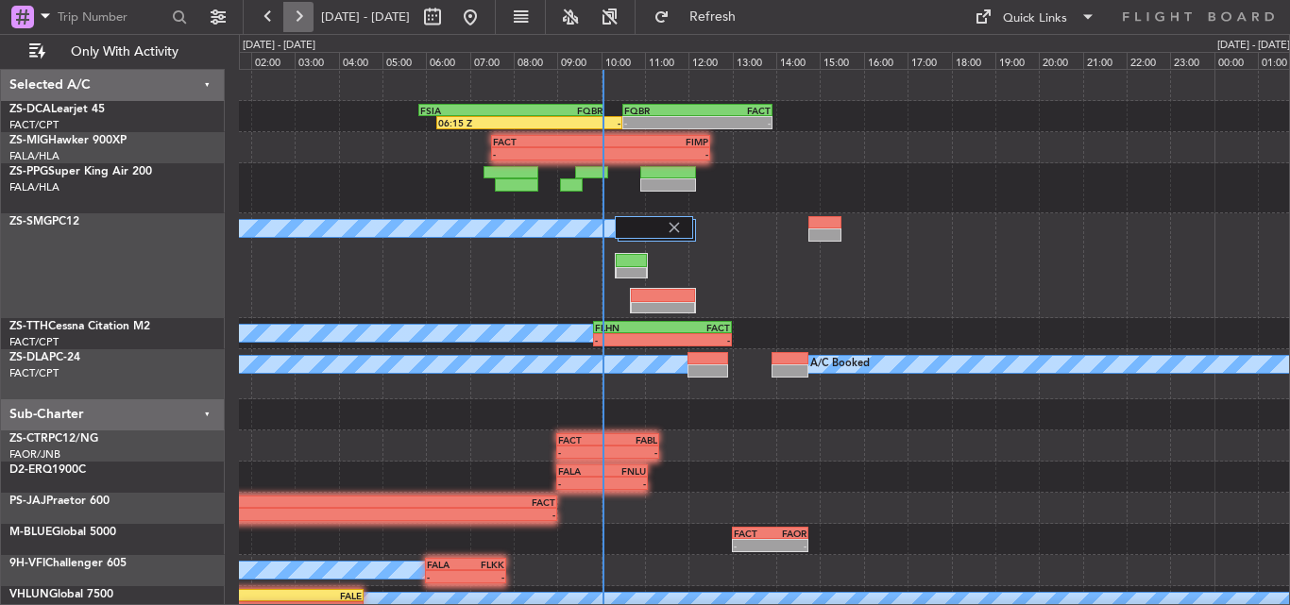
click at [307, 19] on button at bounding box center [298, 17] width 30 height 30
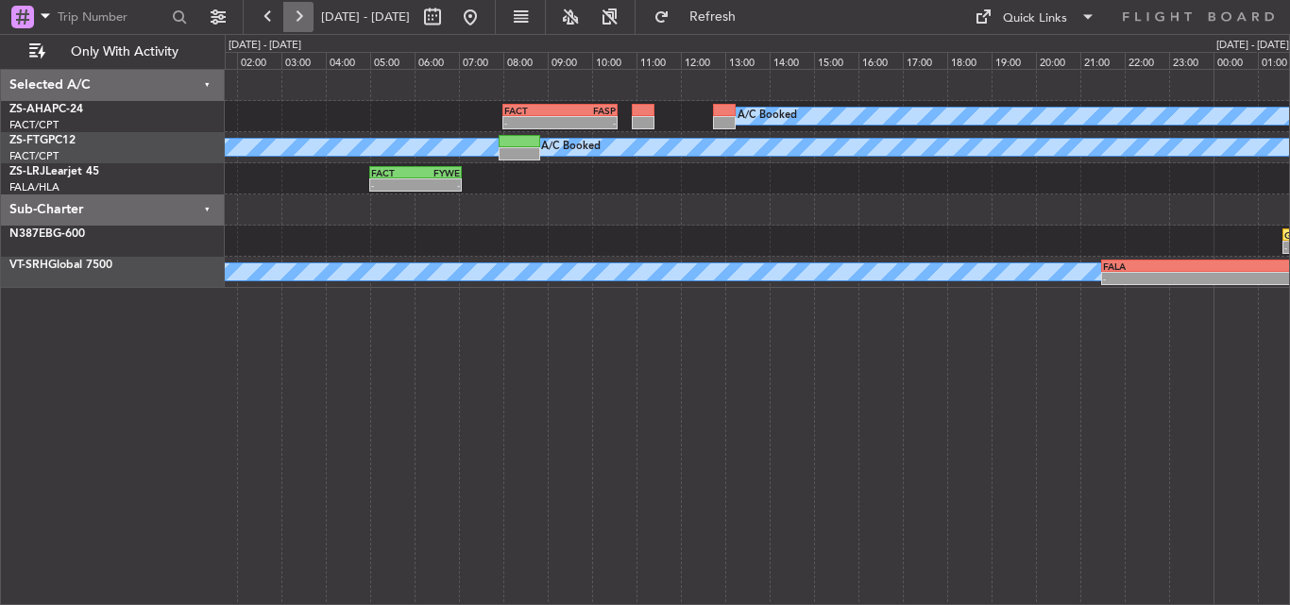
click at [309, 10] on button at bounding box center [298, 17] width 30 height 30
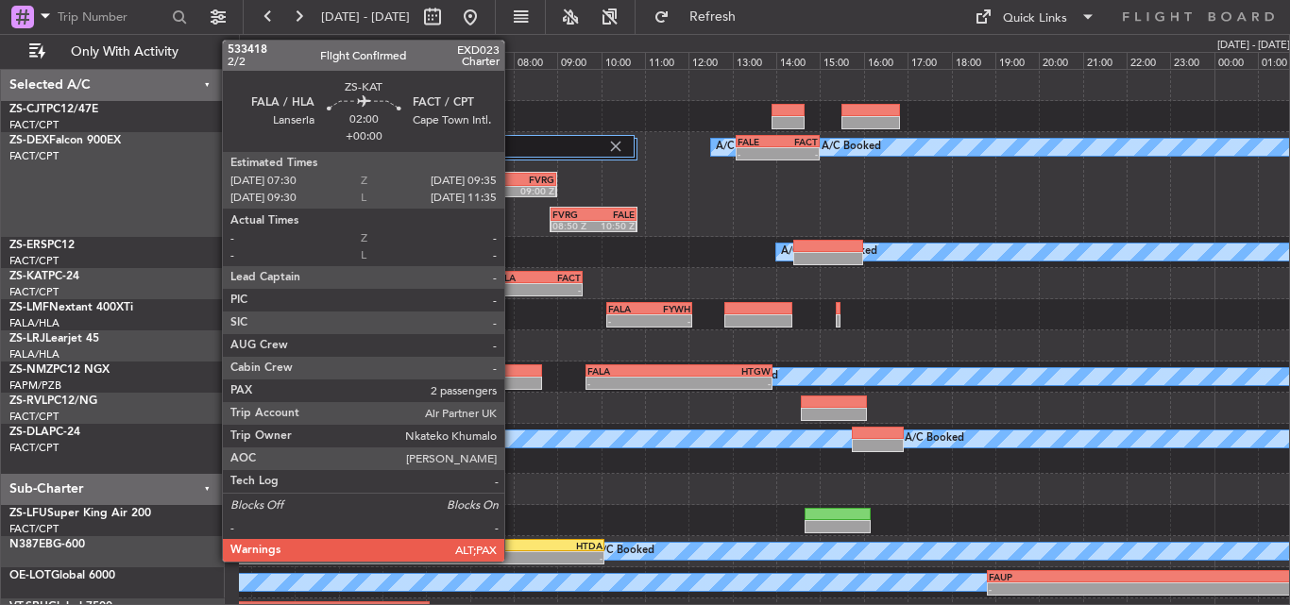
click at [513, 287] on div "-" at bounding box center [515, 289] width 44 height 11
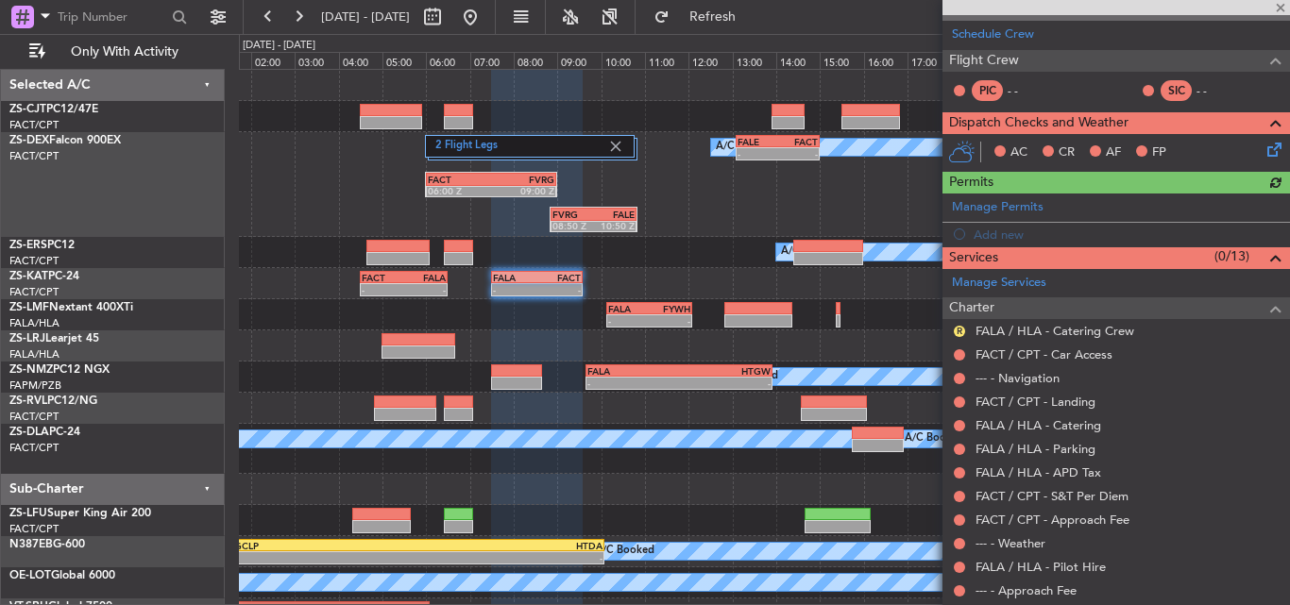
scroll to position [408, 0]
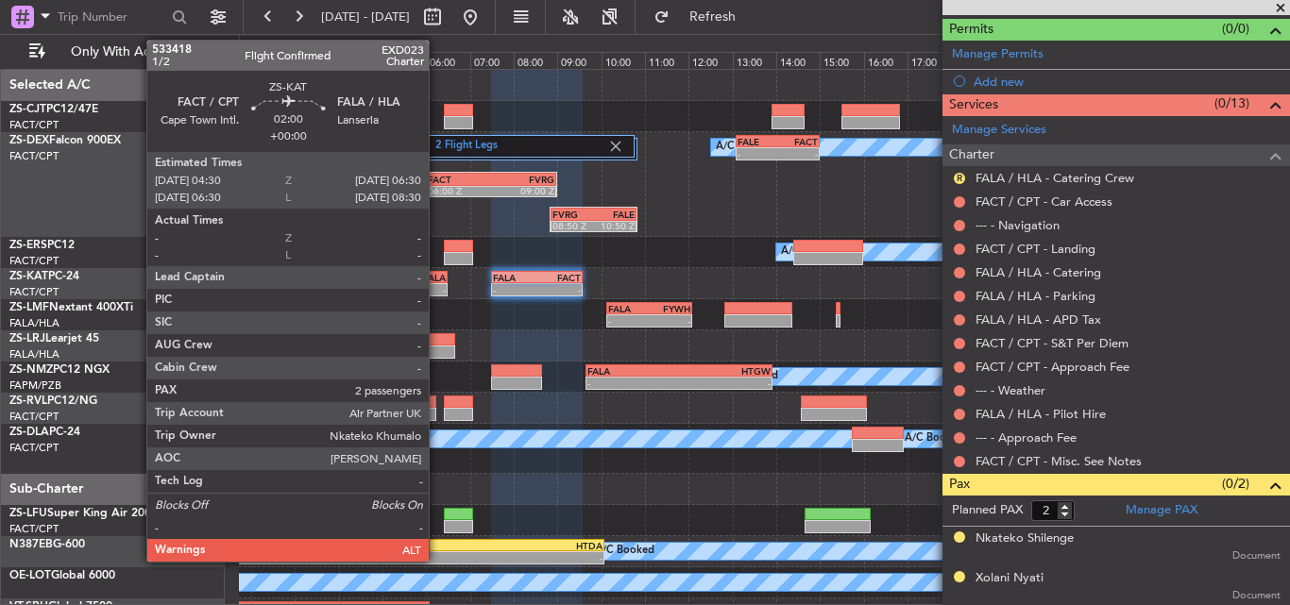
click at [437, 279] on div "FALA" at bounding box center [424, 277] width 42 height 11
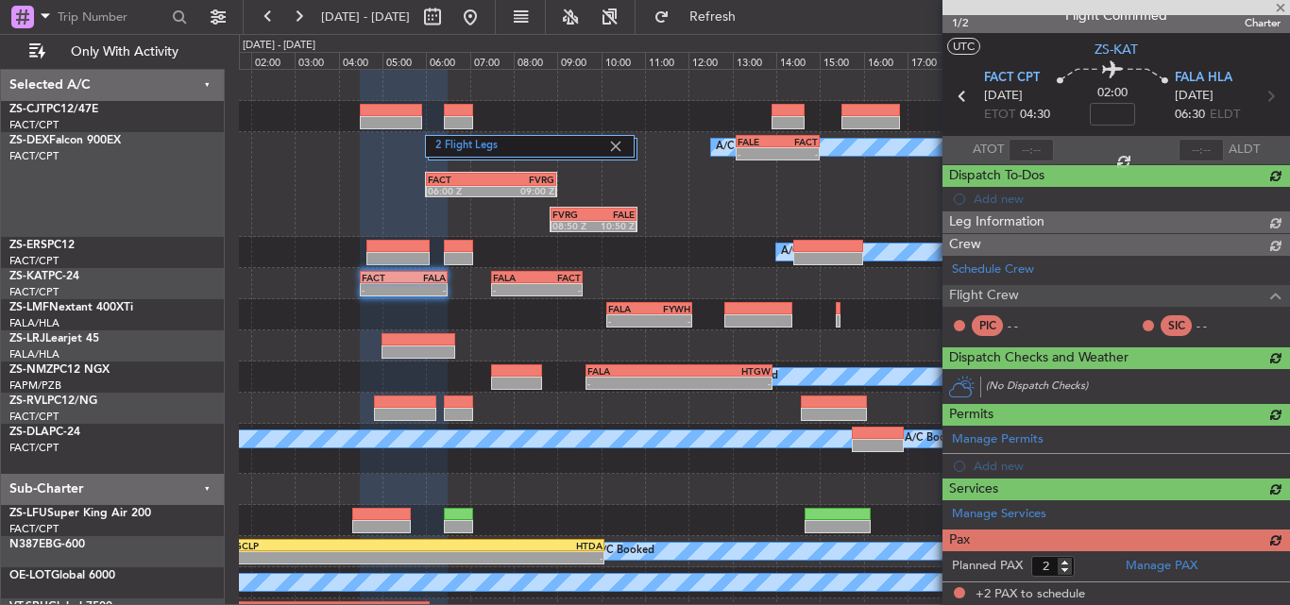
scroll to position [343, 0]
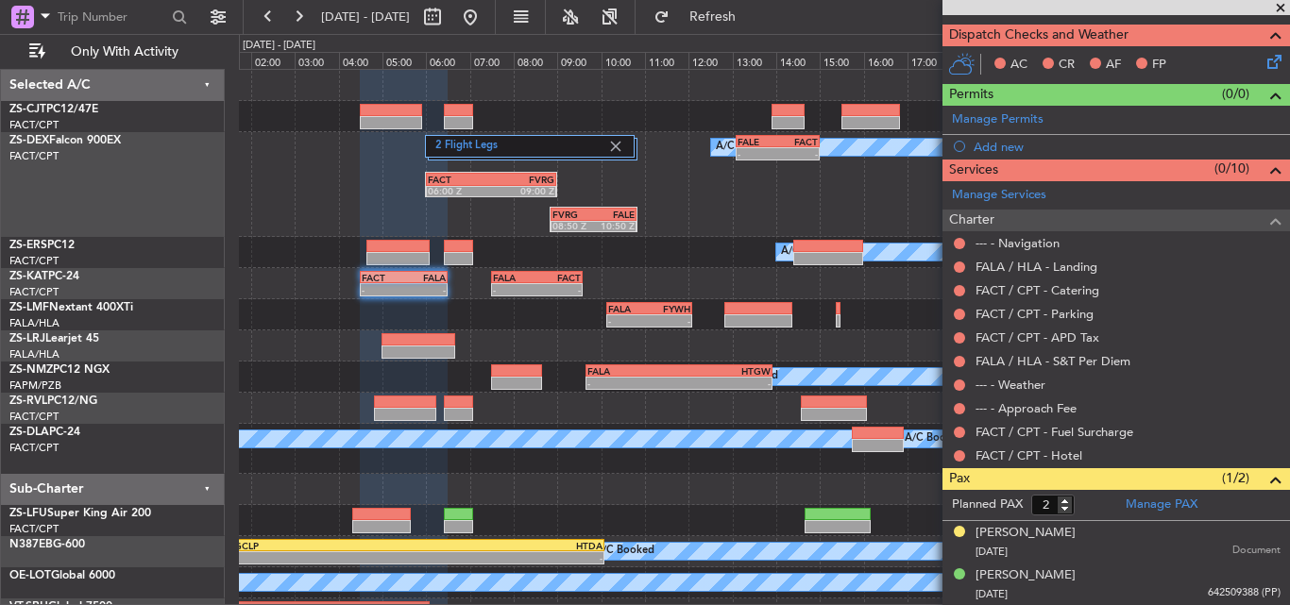
click at [1281, 7] on span at bounding box center [1280, 8] width 19 height 17
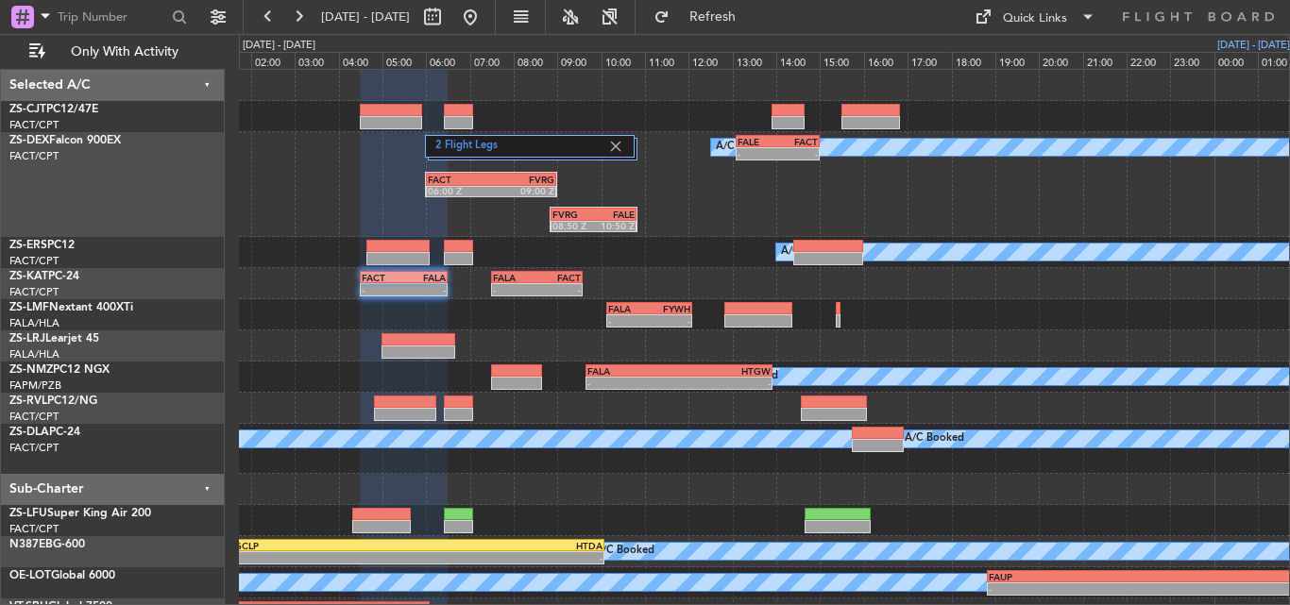
type input "0"
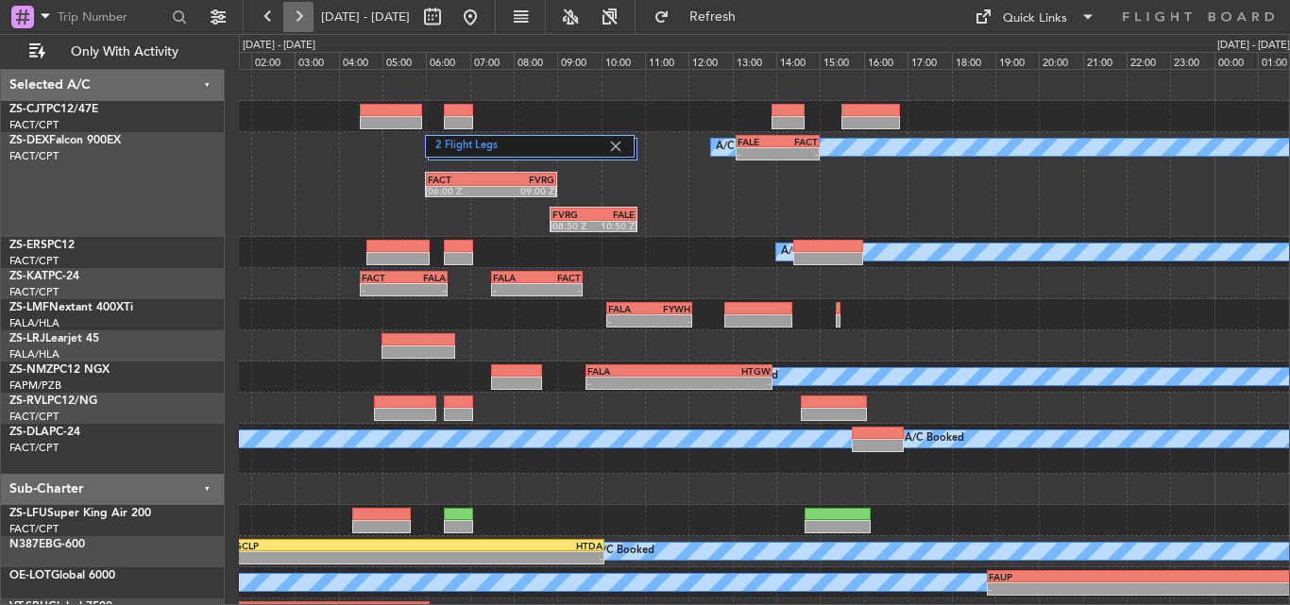
click at [304, 12] on button at bounding box center [298, 17] width 30 height 30
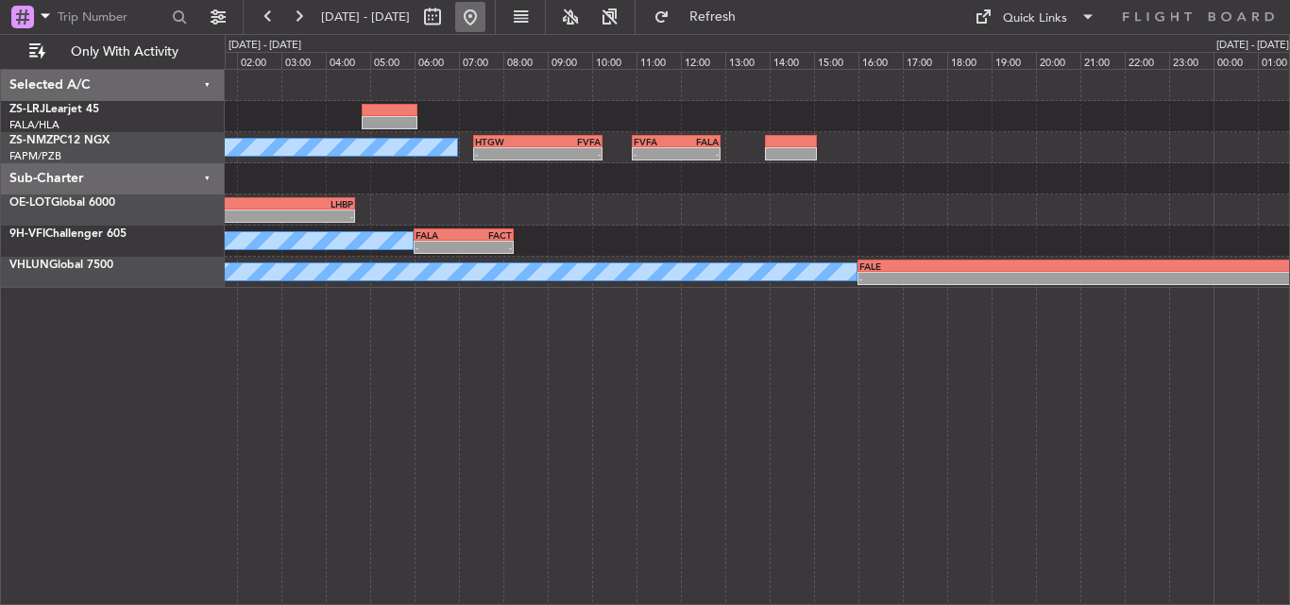
click at [485, 17] on button at bounding box center [470, 17] width 30 height 30
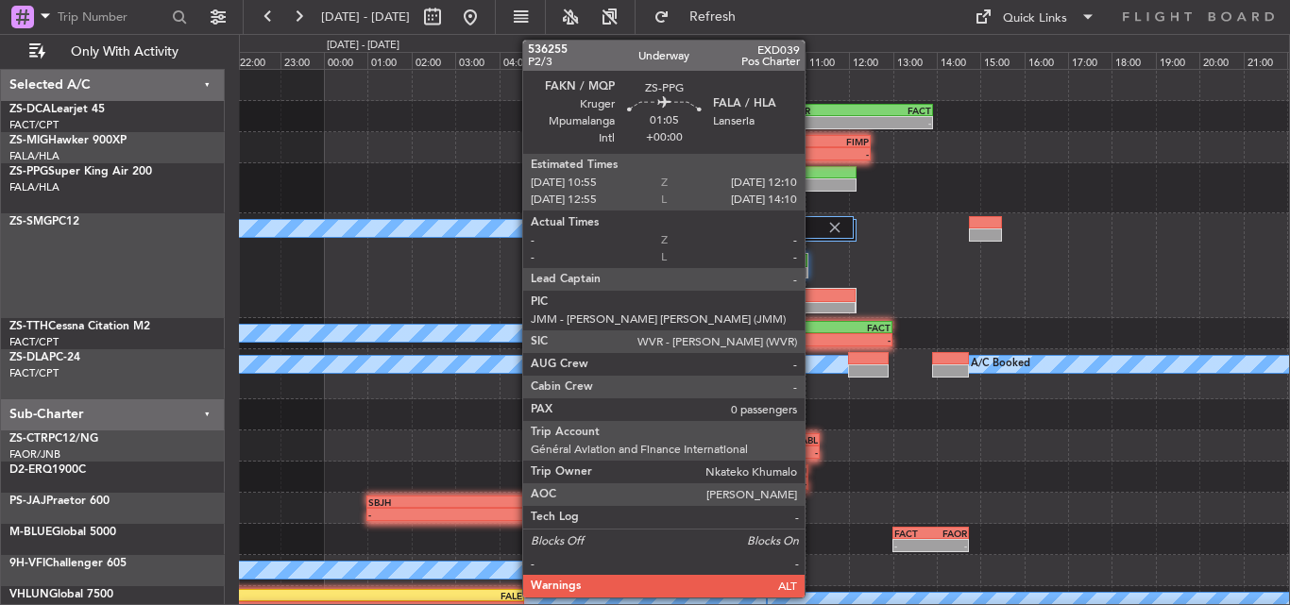
click at [813, 182] on div at bounding box center [828, 184] width 55 height 13
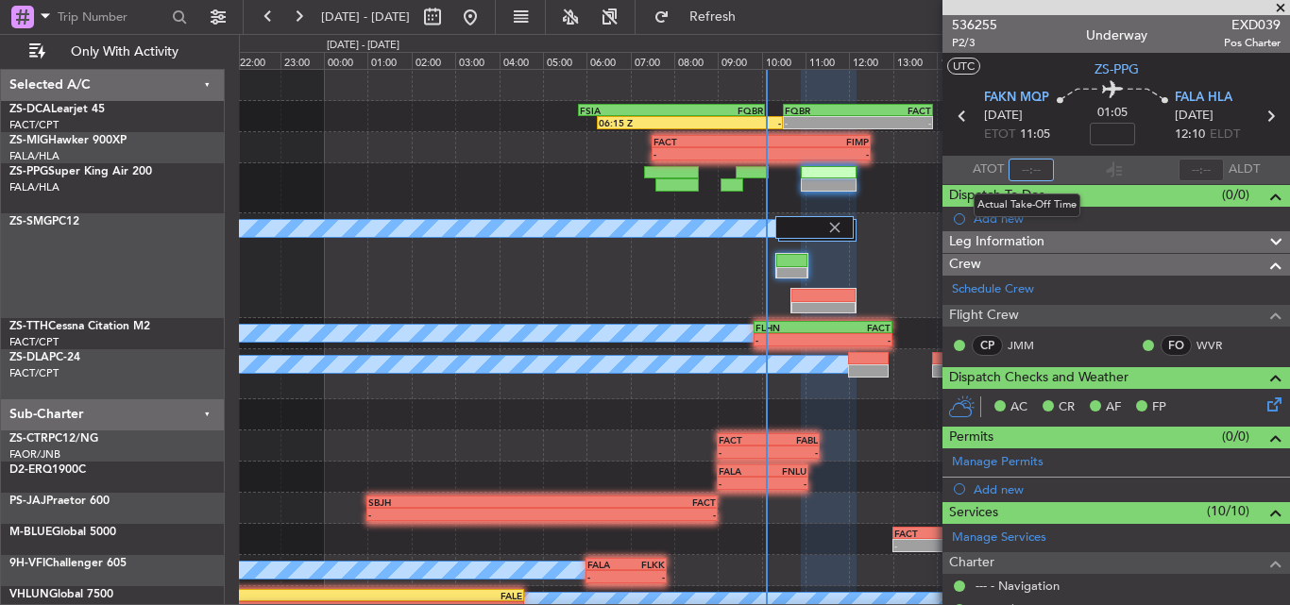
click at [1028, 169] on input "text" at bounding box center [1030, 170] width 45 height 23
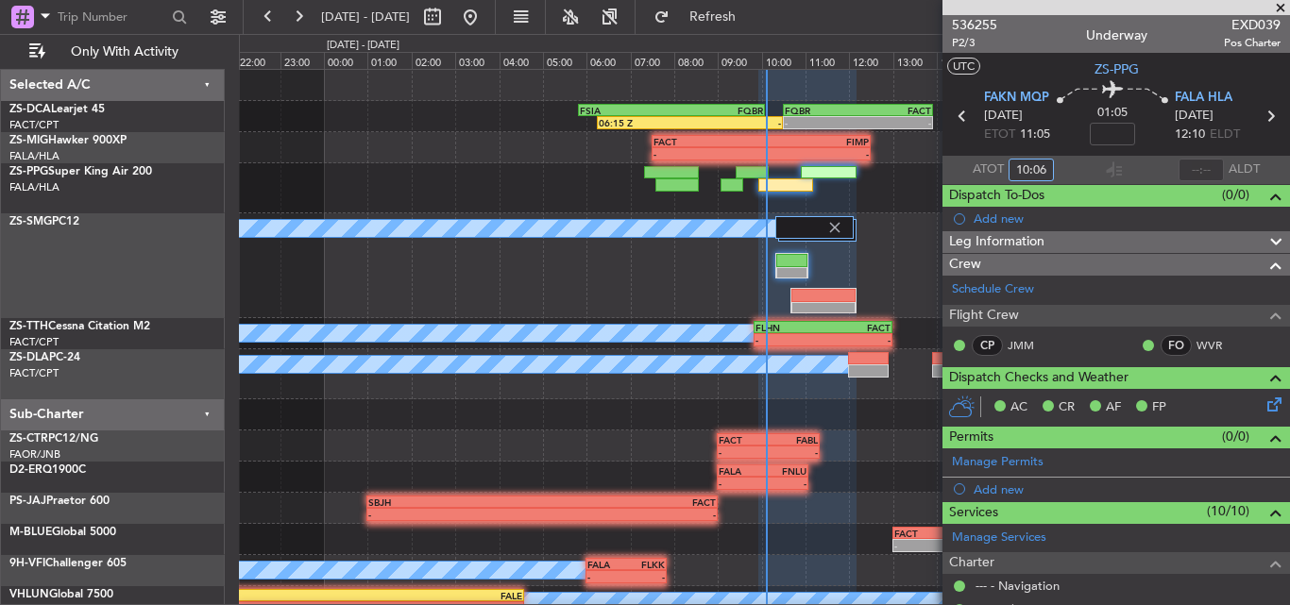
type input "10:06"
click at [1279, 4] on span at bounding box center [1280, 8] width 19 height 17
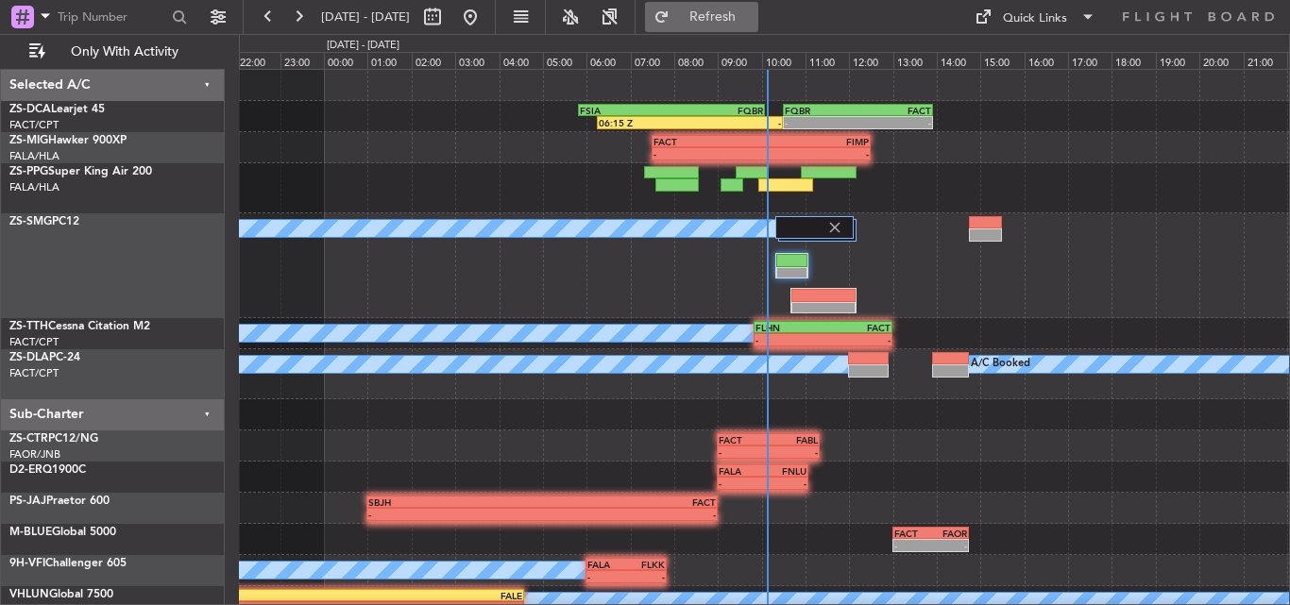
click at [758, 25] on button "Refresh" at bounding box center [701, 17] width 113 height 30
